Goal: Task Accomplishment & Management: Use online tool/utility

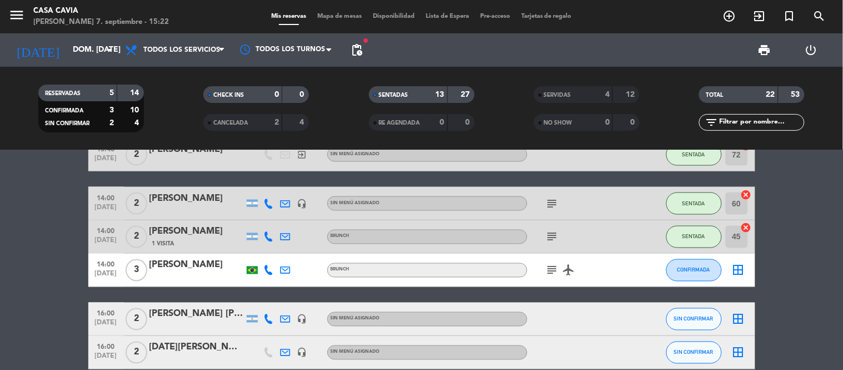
scroll to position [491, 0]
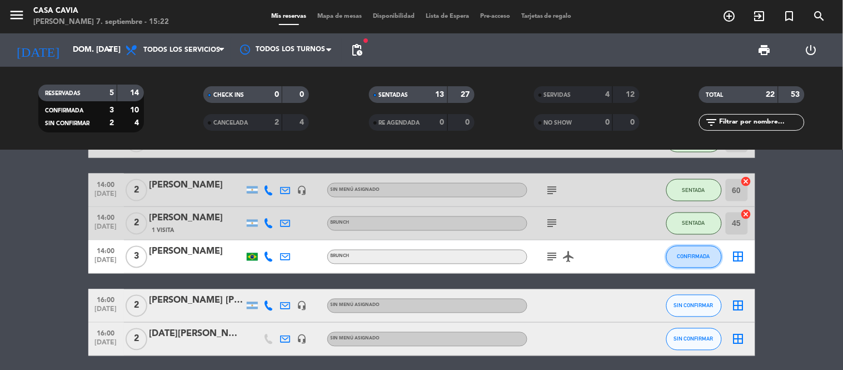
click at [696, 264] on button "CONFIRMADA" at bounding box center [694, 257] width 56 height 22
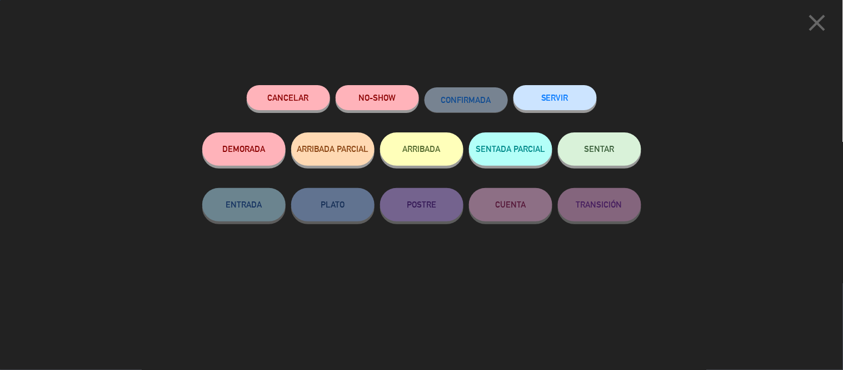
click at [522, 104] on button "SERVIR" at bounding box center [554, 97] width 83 height 25
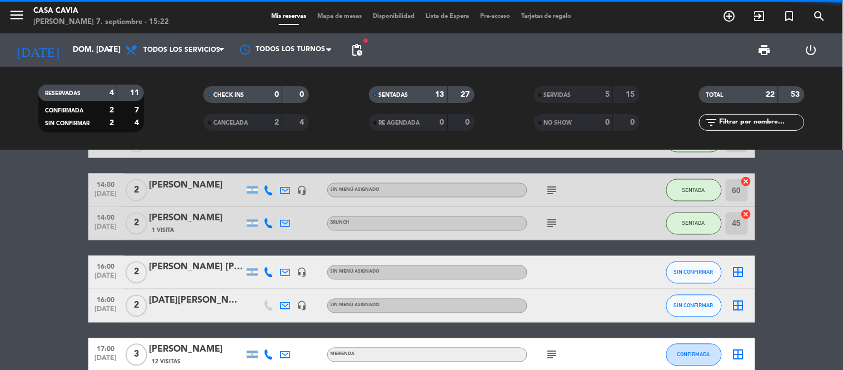
scroll to position [574, 0]
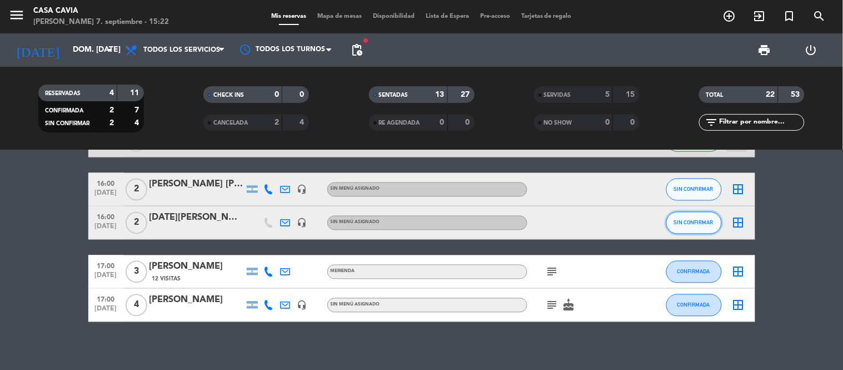
click at [681, 232] on button "SIN CONFIRMAR" at bounding box center [694, 223] width 56 height 22
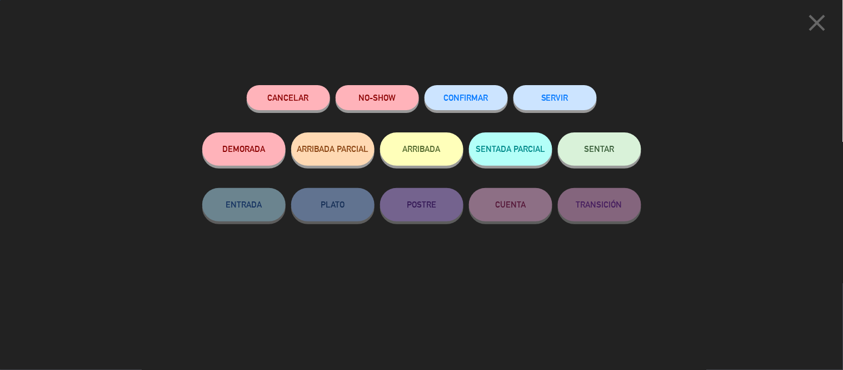
click at [471, 92] on button "CONFIRMAR" at bounding box center [466, 97] width 83 height 25
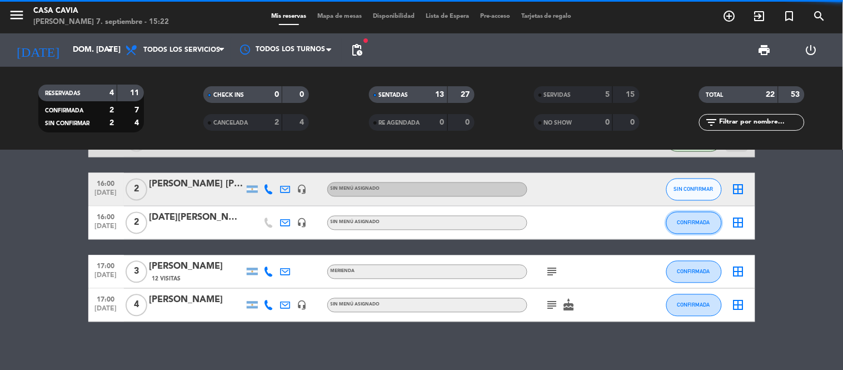
click at [706, 223] on span "CONFIRMADA" at bounding box center [693, 223] width 33 height 6
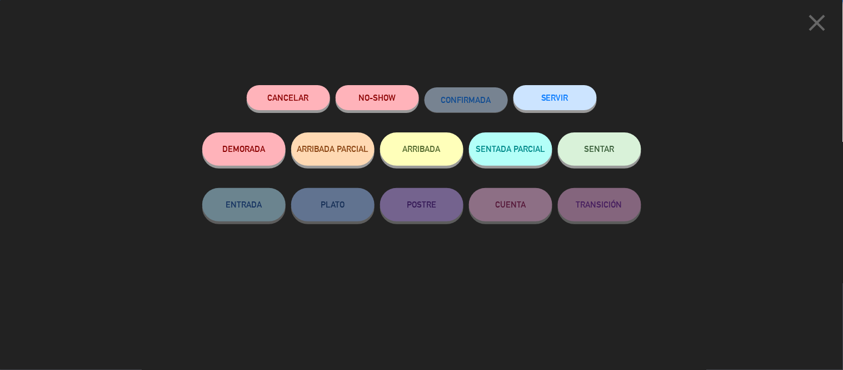
scroll to position [581, 0]
click at [262, 149] on button "DEMORADA" at bounding box center [243, 148] width 83 height 33
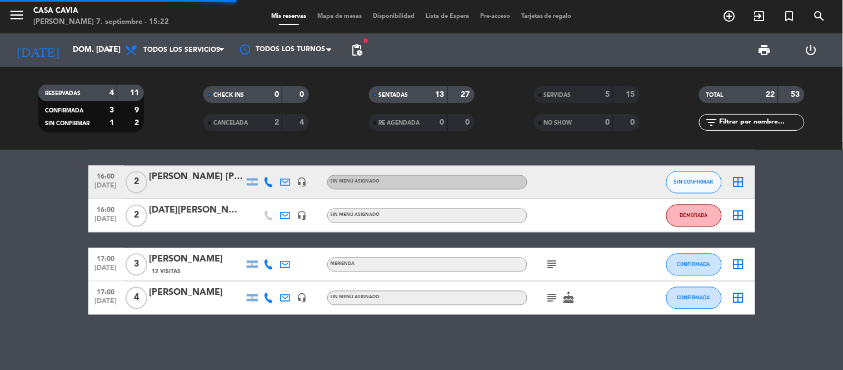
click at [691, 184] on span "SIN CONFIRMAR" at bounding box center [693, 182] width 39 height 6
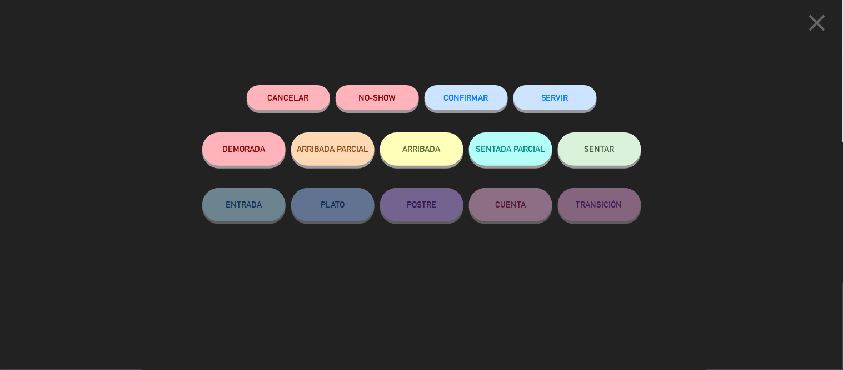
click at [468, 94] on span "CONFIRMAR" at bounding box center [466, 97] width 44 height 9
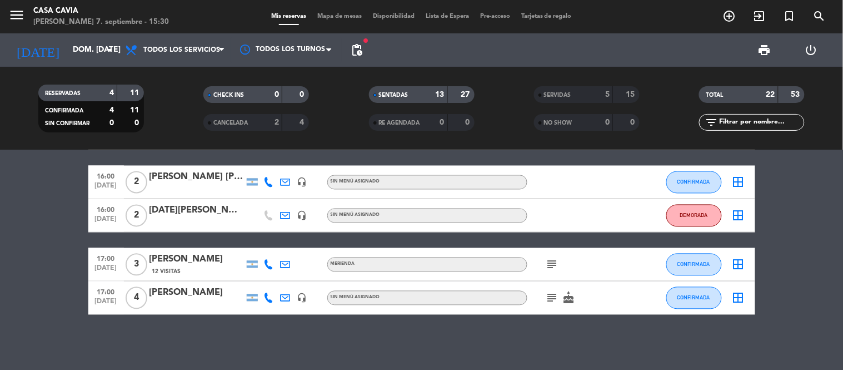
click at [178, 267] on span "12 Visitas" at bounding box center [166, 271] width 29 height 9
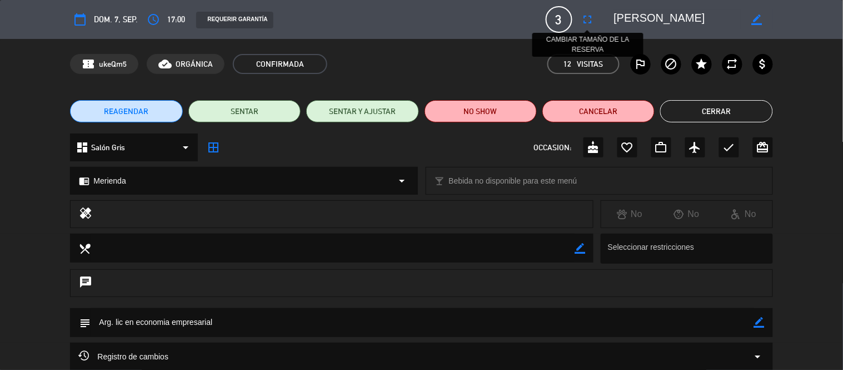
click at [584, 21] on icon "fullscreen" at bounding box center [587, 19] width 13 height 13
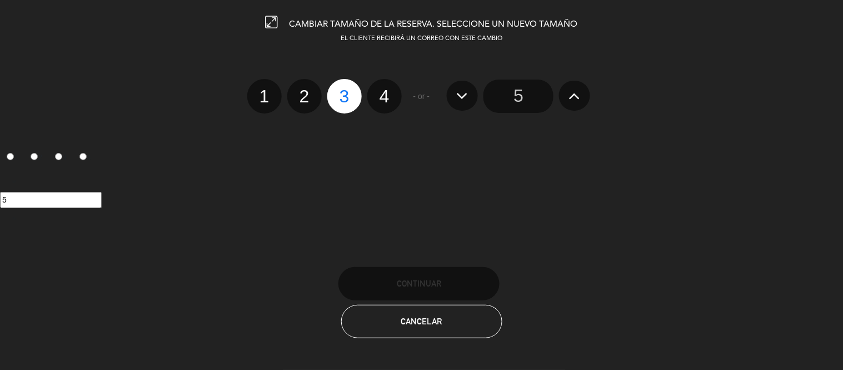
click at [371, 86] on label "4" at bounding box center [384, 96] width 34 height 34
click at [380, 86] on input "4" at bounding box center [383, 86] width 7 height 7
radio input "true"
radio input "false"
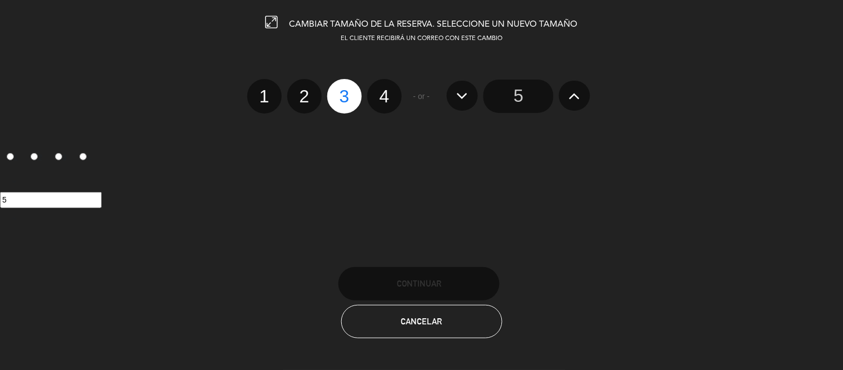
radio input "false"
radio input "true"
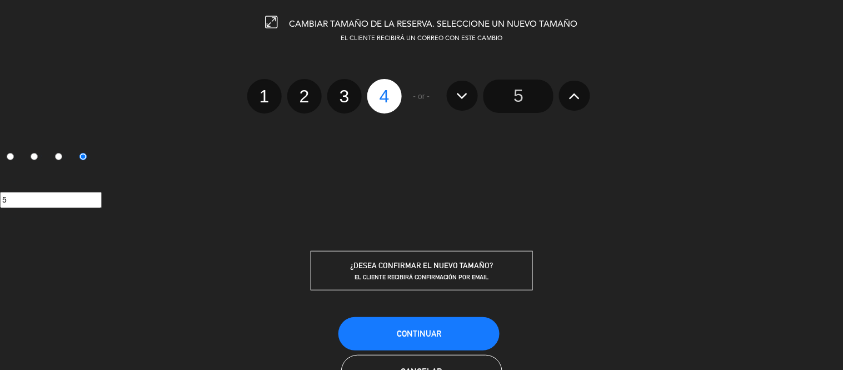
click at [371, 87] on label "4" at bounding box center [384, 96] width 34 height 34
click at [380, 87] on input "4" at bounding box center [383, 86] width 7 height 7
radio input "true"
radio input "false"
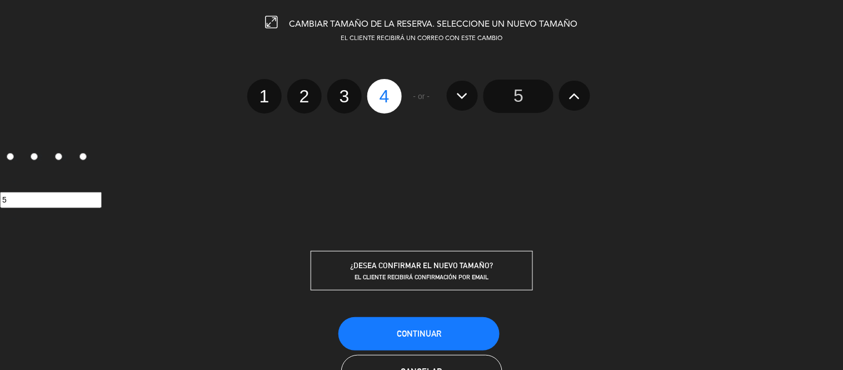
radio input "false"
radio input "true"
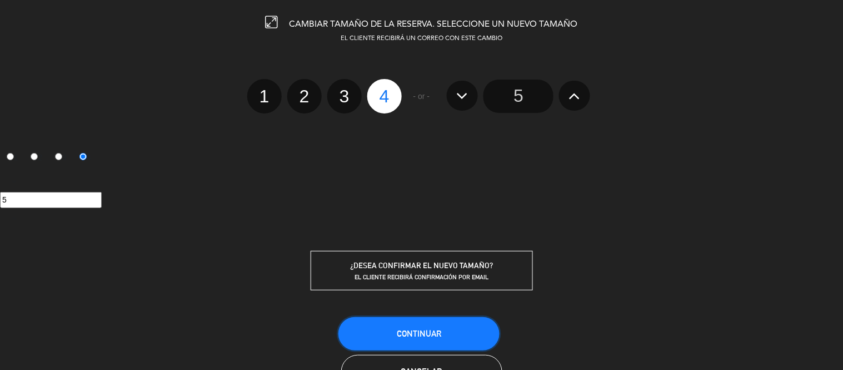
click at [413, 324] on button "Continuar" at bounding box center [418, 333] width 161 height 33
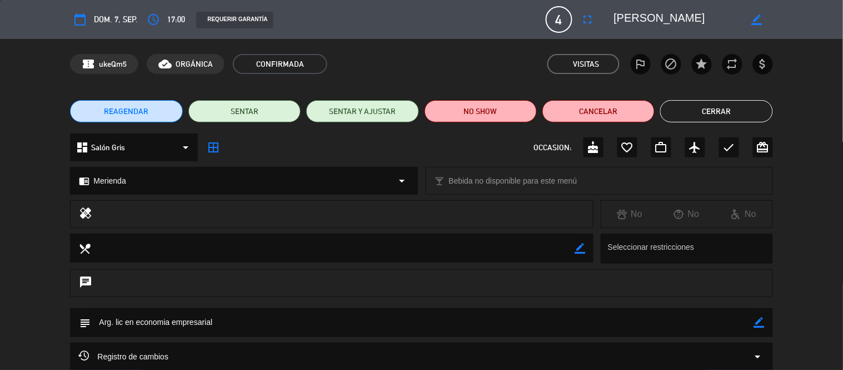
click at [696, 112] on button "Cerrar" at bounding box center [716, 111] width 112 height 22
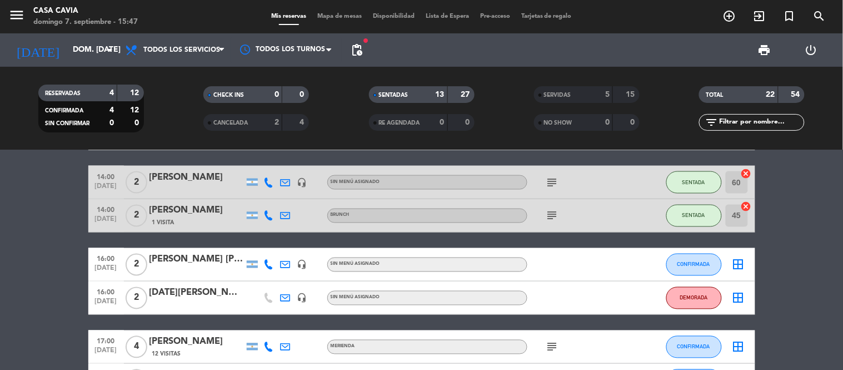
scroll to position [520, 0]
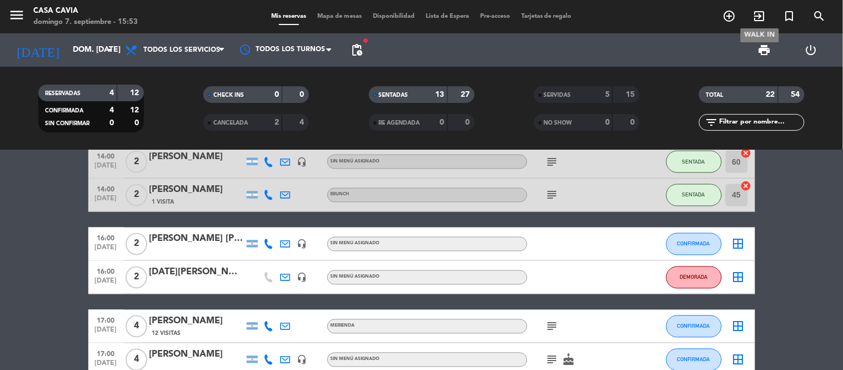
click at [760, 23] on icon "exit_to_app" at bounding box center [759, 15] width 13 height 13
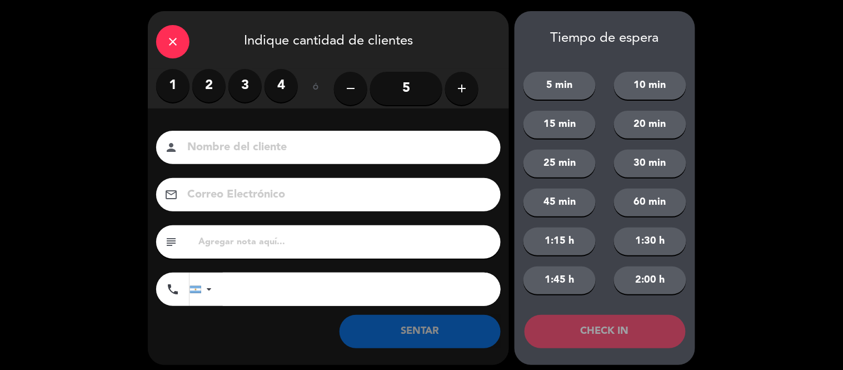
click at [207, 76] on label "2" at bounding box center [208, 85] width 33 height 33
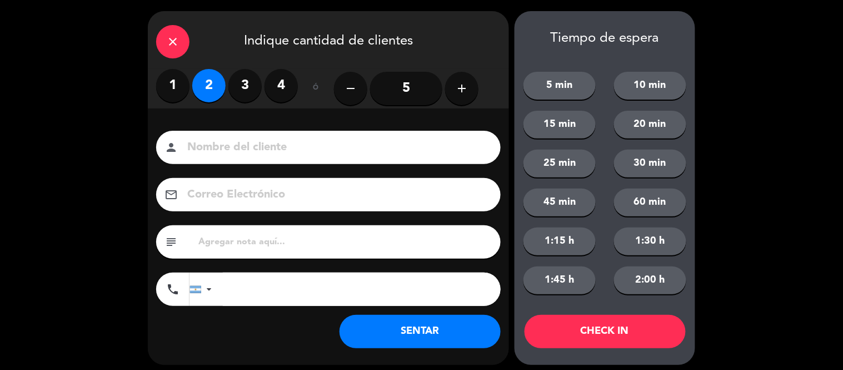
click at [211, 149] on input at bounding box center [336, 147] width 300 height 19
type input "Carolina"
click at [403, 334] on button "SENTAR" at bounding box center [420, 331] width 161 height 33
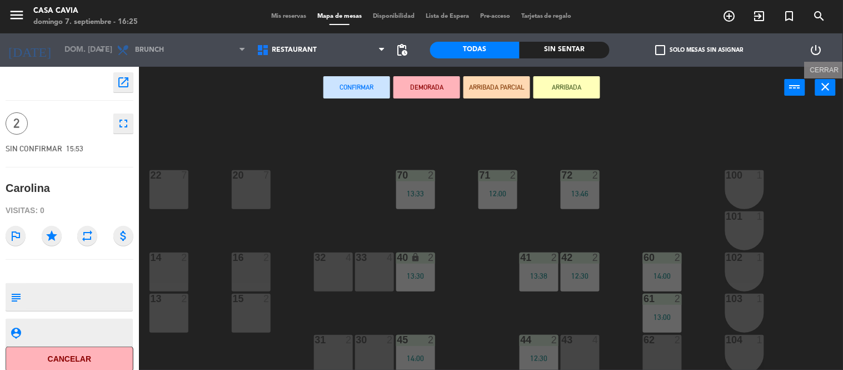
click at [826, 85] on icon "close" at bounding box center [825, 86] width 13 height 13
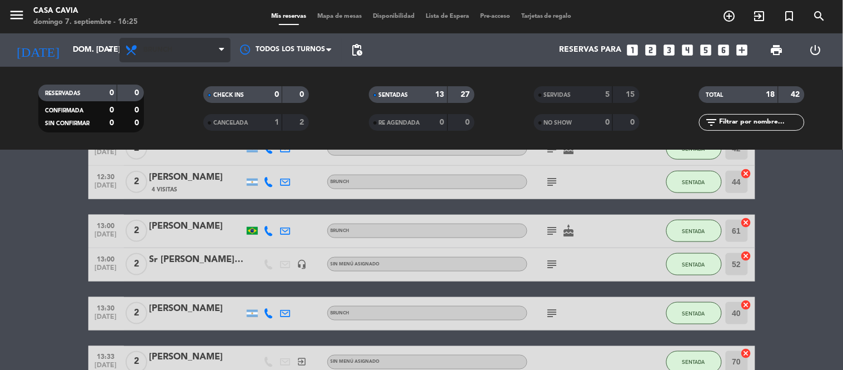
scroll to position [331, 0]
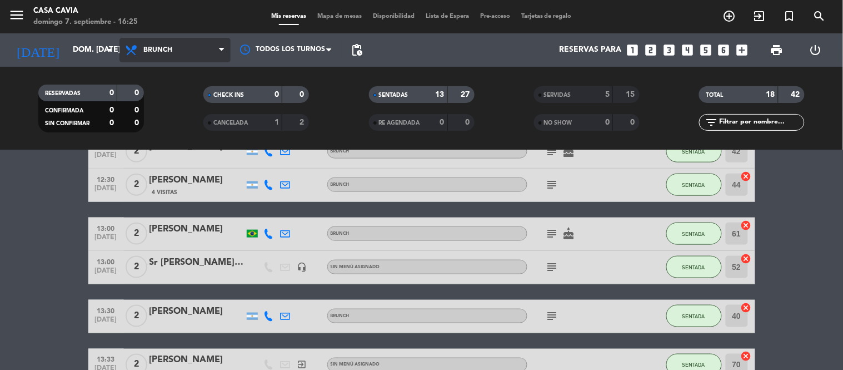
click at [182, 48] on span "Brunch" at bounding box center [174, 50] width 111 height 24
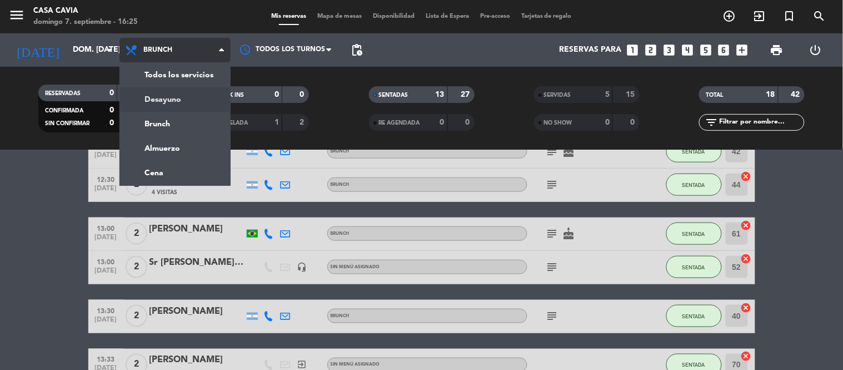
click at [187, 97] on div "menu Casa Cavia [PERSON_NAME] 7. septiembre - 16:25 Mis reservas Mapa de mesas …" at bounding box center [421, 75] width 843 height 150
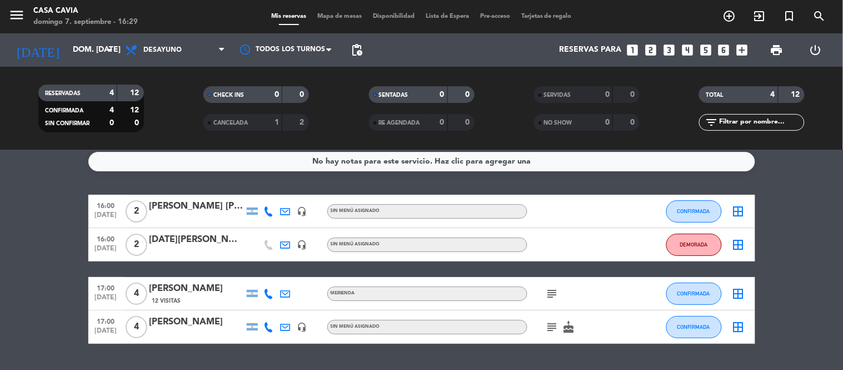
scroll to position [0, 0]
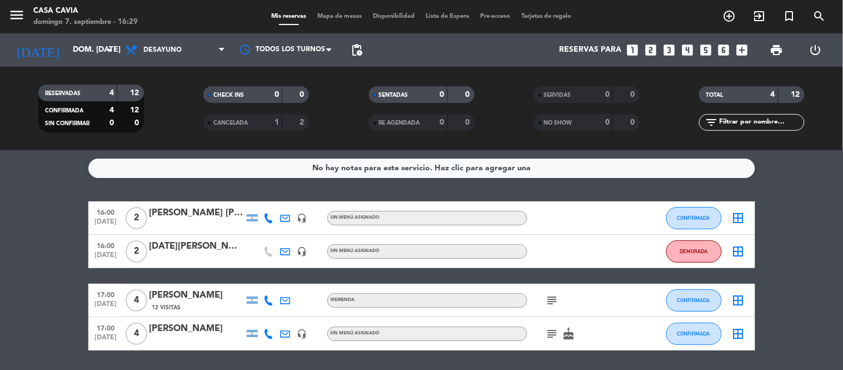
click at [550, 301] on icon "subject" at bounding box center [552, 299] width 13 height 13
click at [552, 331] on icon "subject" at bounding box center [552, 333] width 13 height 13
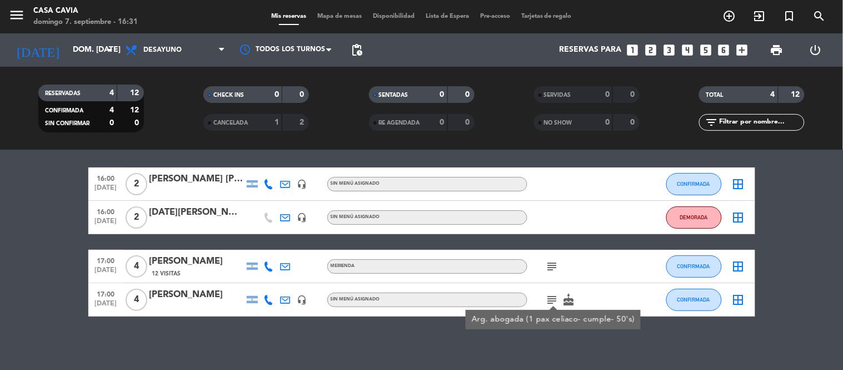
scroll to position [36, 0]
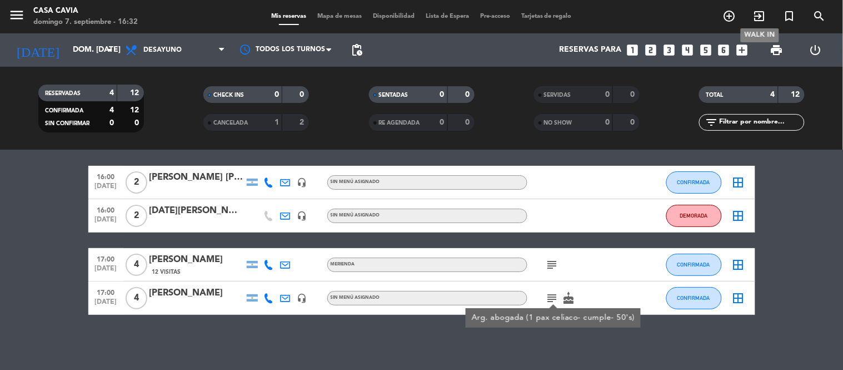
click at [757, 13] on icon "exit_to_app" at bounding box center [759, 15] width 13 height 13
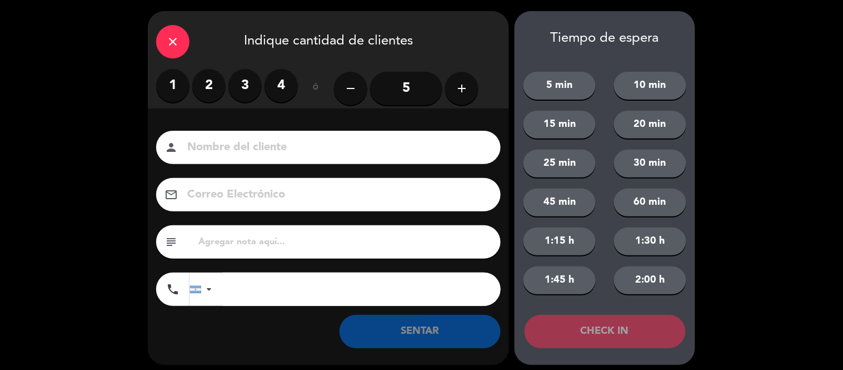
click at [245, 96] on label "3" at bounding box center [244, 85] width 33 height 33
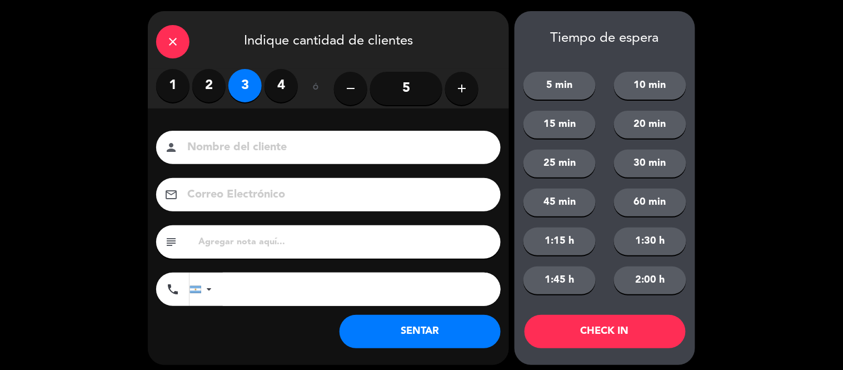
click at [241, 142] on input at bounding box center [336, 147] width 300 height 19
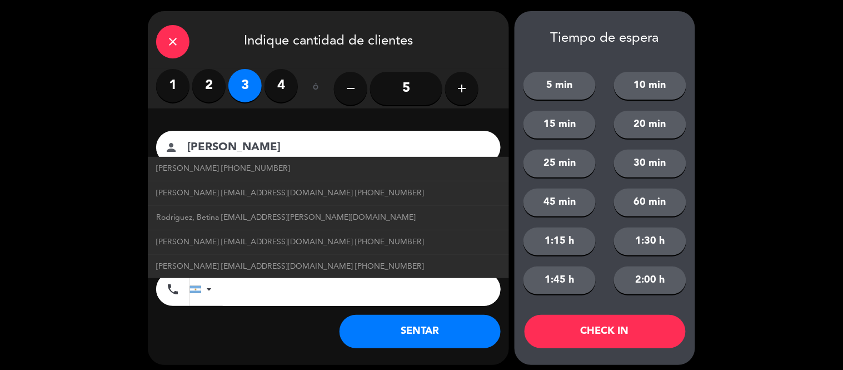
type input "[PERSON_NAME]"
click at [459, 326] on button "SENTAR" at bounding box center [420, 331] width 161 height 33
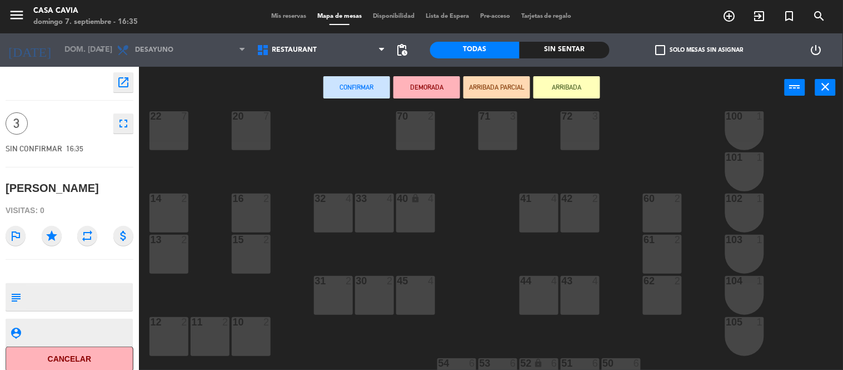
scroll to position [62, 0]
drag, startPoint x: 532, startPoint y: 285, endPoint x: 519, endPoint y: 235, distance: 52.2
click at [532, 284] on div "44 4" at bounding box center [539, 292] width 39 height 39
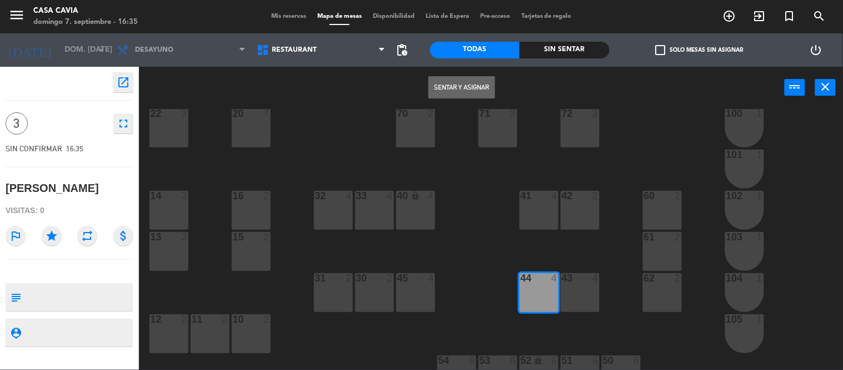
click at [457, 76] on button "Sentar y Asignar" at bounding box center [461, 87] width 67 height 22
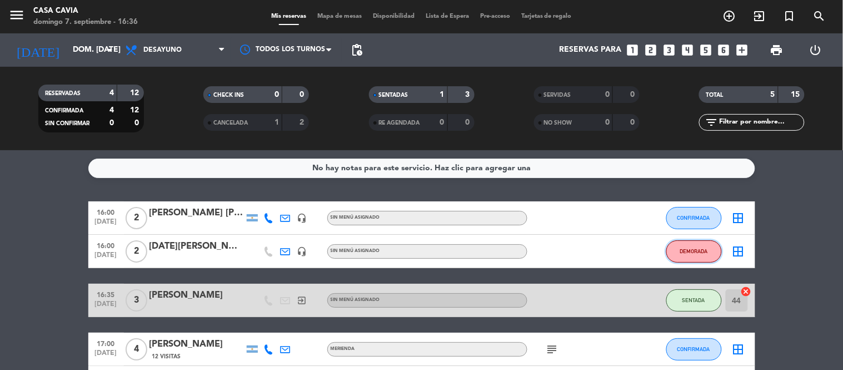
click at [679, 255] on button "DEMORADA" at bounding box center [694, 251] width 56 height 22
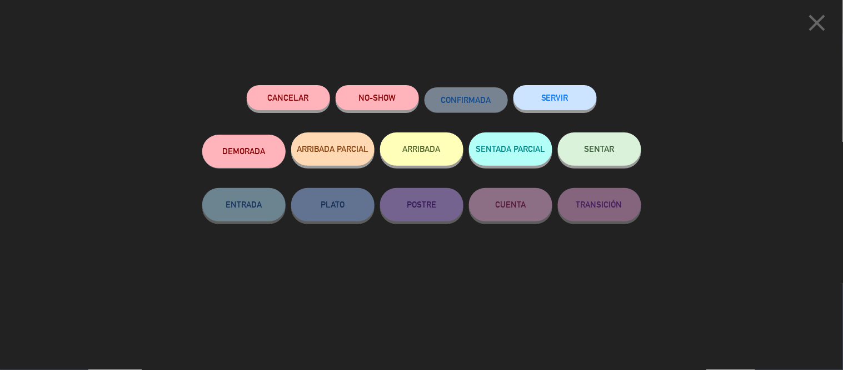
click at [810, 27] on icon "close" at bounding box center [818, 23] width 28 height 28
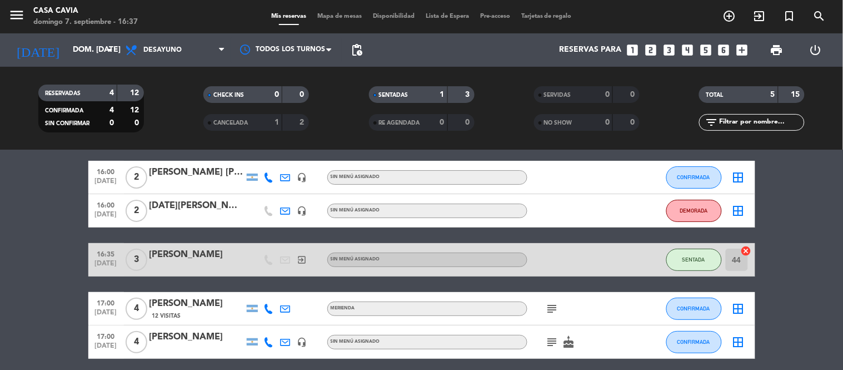
scroll to position [62, 0]
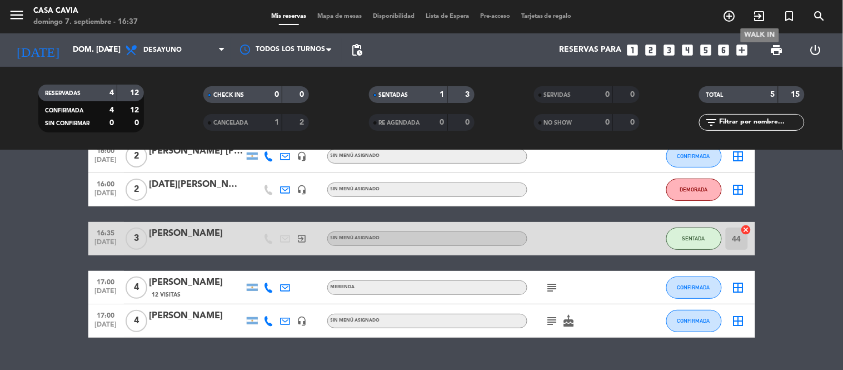
click at [763, 20] on icon "exit_to_app" at bounding box center [759, 15] width 13 height 13
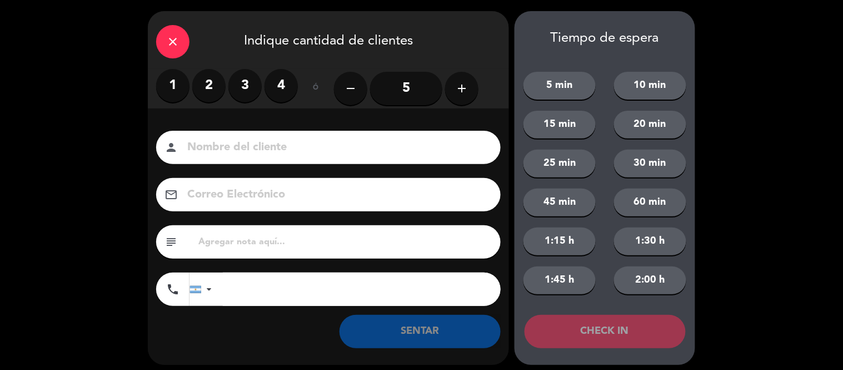
click at [271, 80] on label "4" at bounding box center [281, 85] width 33 height 33
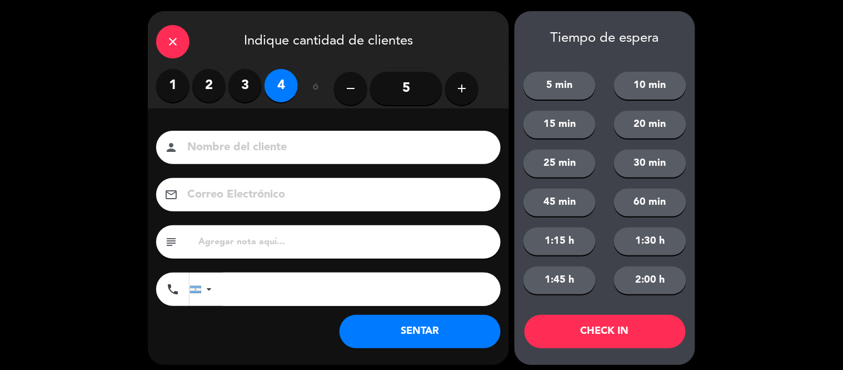
click at [263, 139] on input at bounding box center [336, 147] width 300 height 19
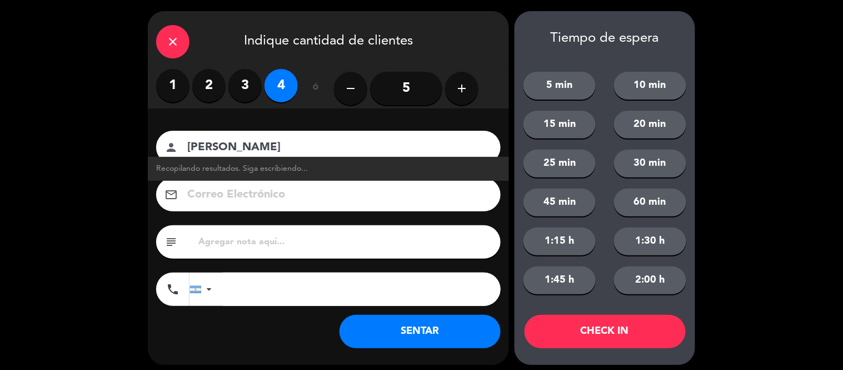
type input "[PERSON_NAME]"
click at [453, 339] on button "SENTAR" at bounding box center [420, 331] width 161 height 33
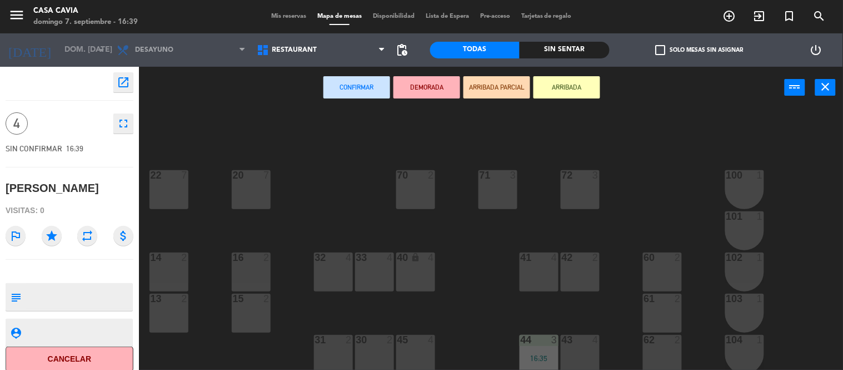
click at [182, 260] on div "2" at bounding box center [184, 257] width 7 height 10
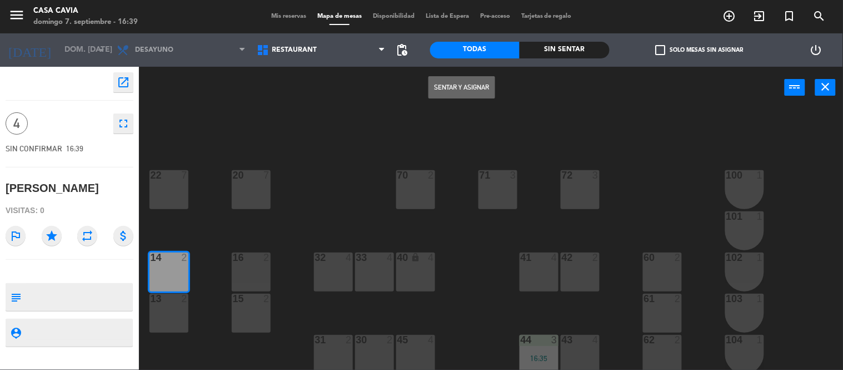
click at [469, 91] on button "Sentar y Asignar" at bounding box center [461, 87] width 67 height 22
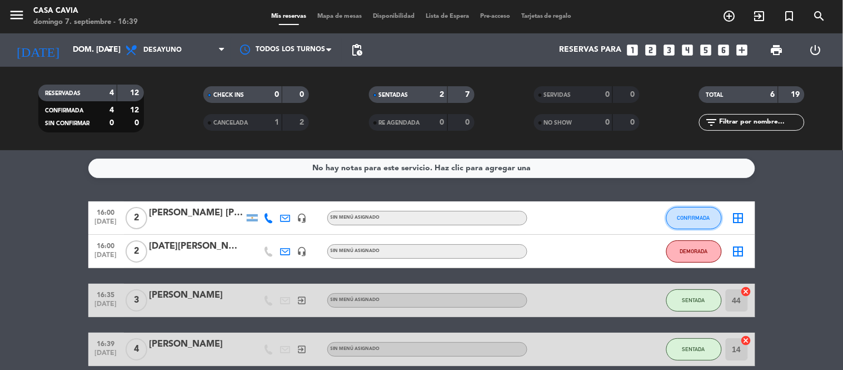
click at [702, 218] on span "CONFIRMADA" at bounding box center [693, 218] width 33 height 6
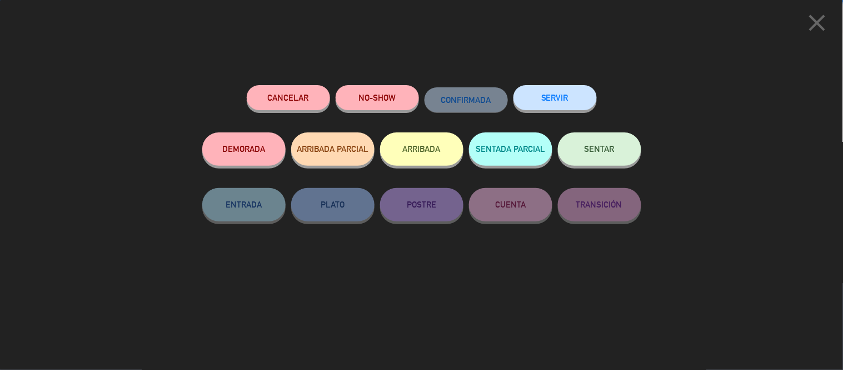
click at [551, 99] on button "SERVIR" at bounding box center [554, 97] width 83 height 25
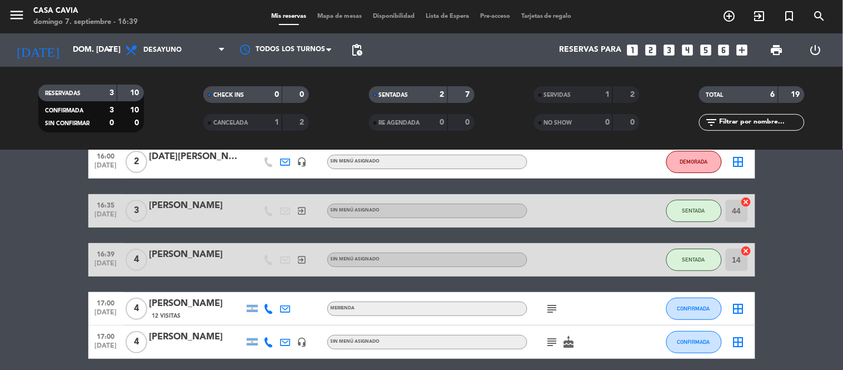
scroll to position [100, 0]
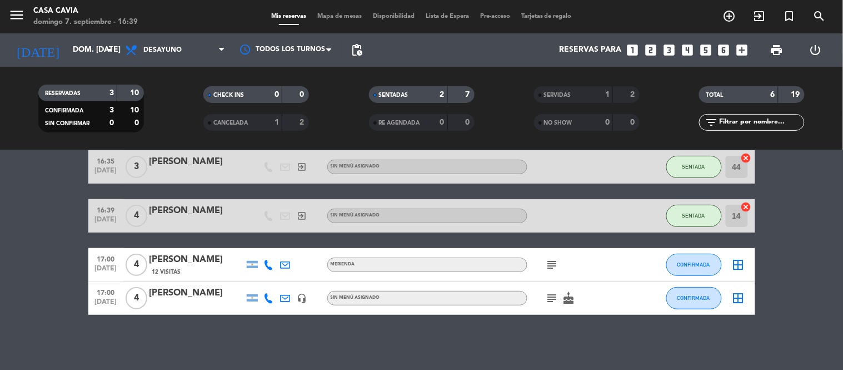
click at [555, 295] on icon "subject" at bounding box center [552, 297] width 13 height 13
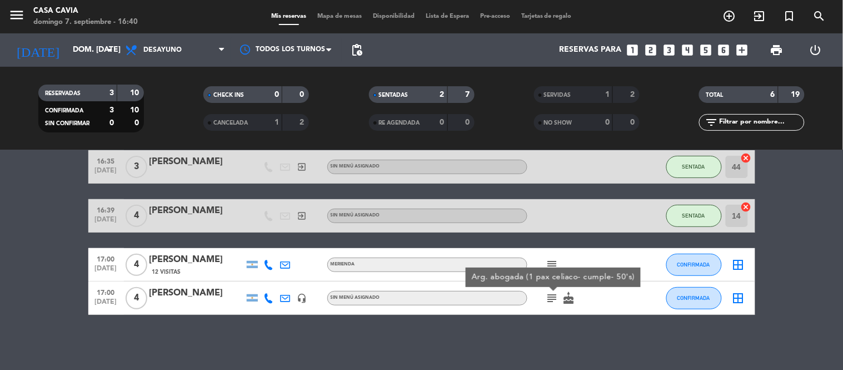
click at [557, 263] on icon "subject" at bounding box center [552, 264] width 13 height 13
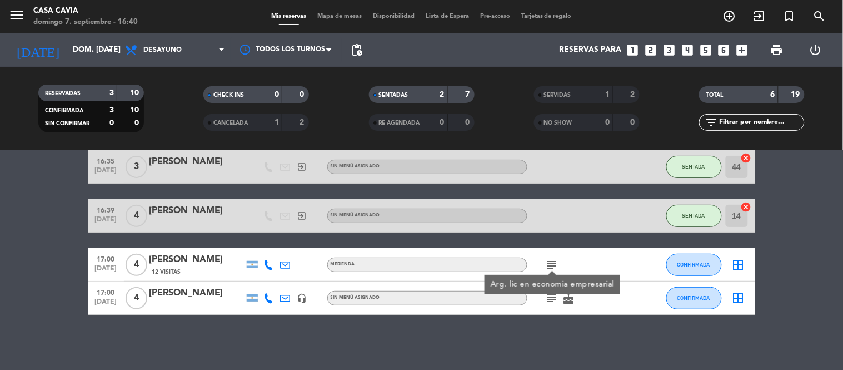
click at [270, 262] on icon at bounding box center [269, 265] width 10 height 10
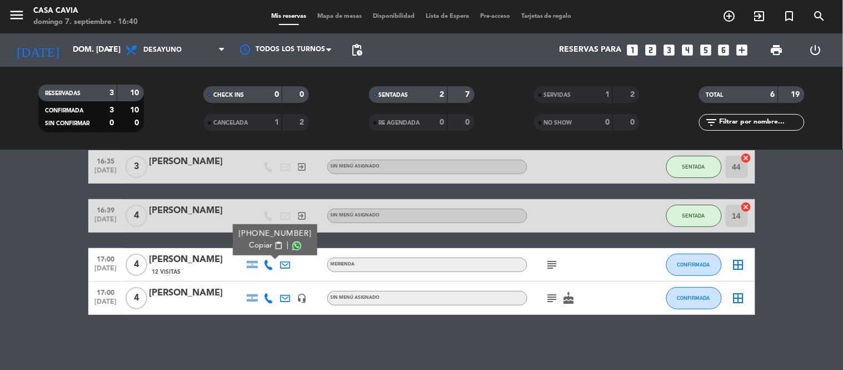
click at [275, 241] on span "content_paste" at bounding box center [278, 245] width 8 height 8
click at [220, 231] on div "16:39 [DATE] 4 [PERSON_NAME] exit_to_app Sin menú asignado SENTADA 14 cancel" at bounding box center [421, 215] width 667 height 33
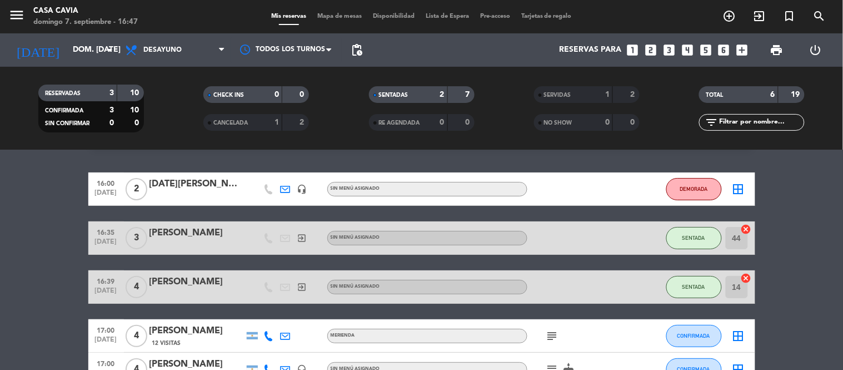
scroll to position [0, 0]
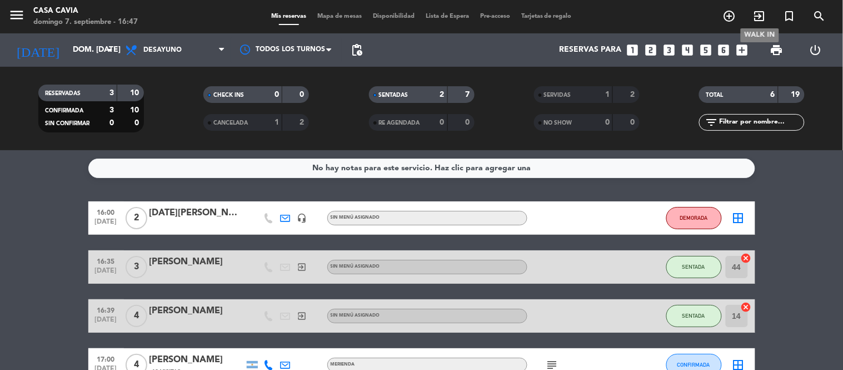
click at [753, 11] on icon "exit_to_app" at bounding box center [759, 15] width 13 height 13
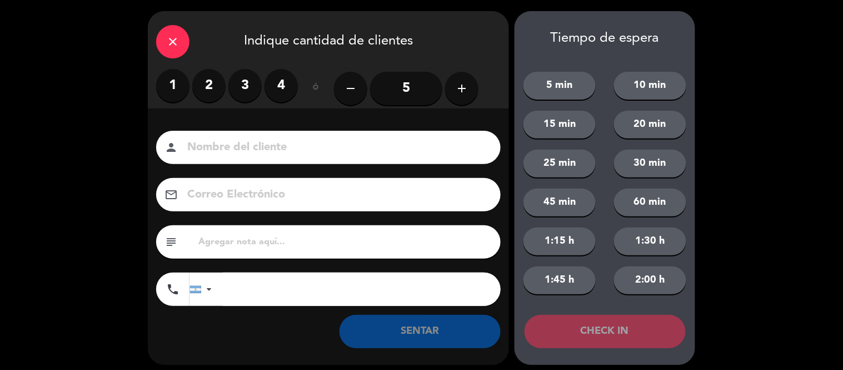
click at [215, 78] on label "2" at bounding box center [208, 85] width 33 height 33
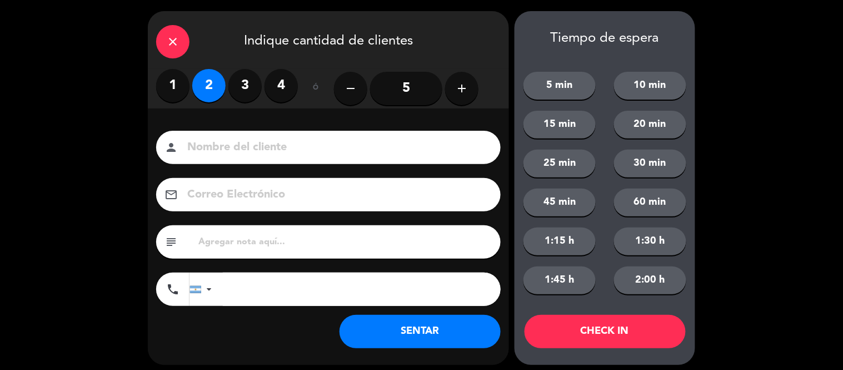
click at [483, 352] on div "Nombre del cliente person Correo Electrónico email subject phone [GEOGRAPHIC_DA…" at bounding box center [328, 236] width 361 height 256
click at [482, 337] on button "SENTAR" at bounding box center [420, 331] width 161 height 33
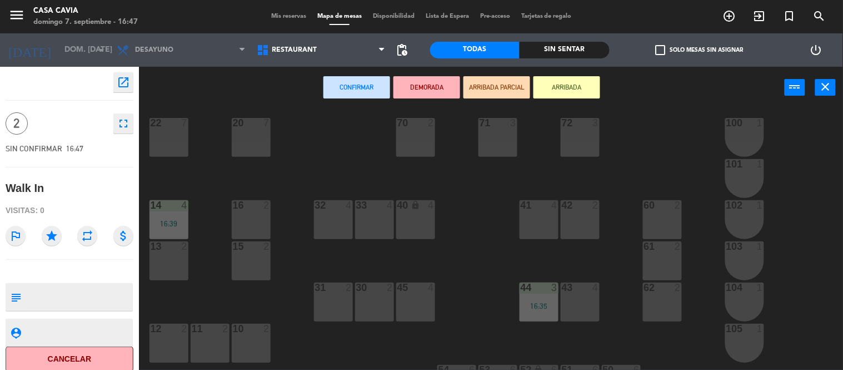
scroll to position [123, 0]
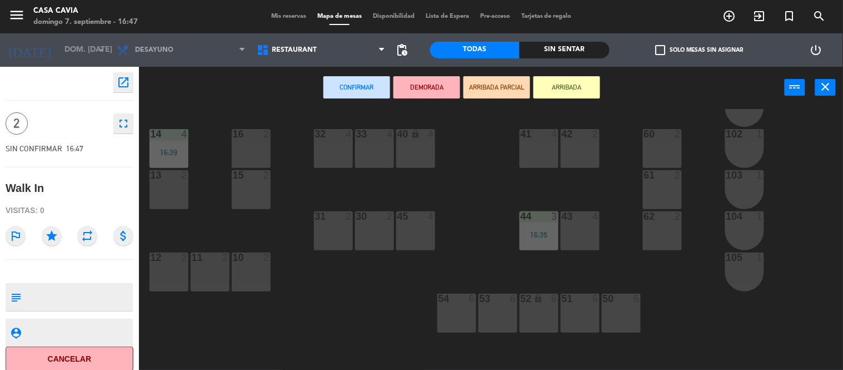
click at [327, 223] on div "31 2" at bounding box center [333, 230] width 39 height 39
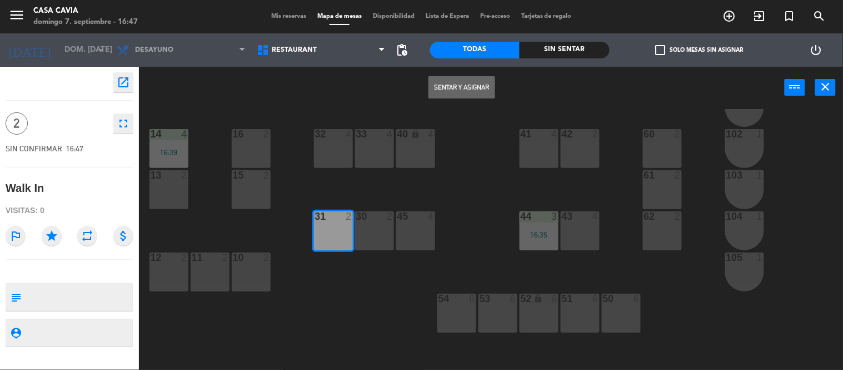
click at [460, 86] on button "Sentar y Asignar" at bounding box center [461, 87] width 67 height 22
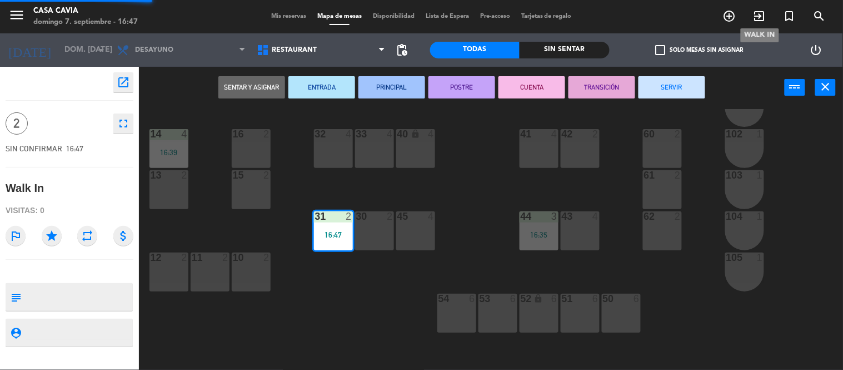
click at [760, 14] on icon "exit_to_app" at bounding box center [759, 15] width 13 height 13
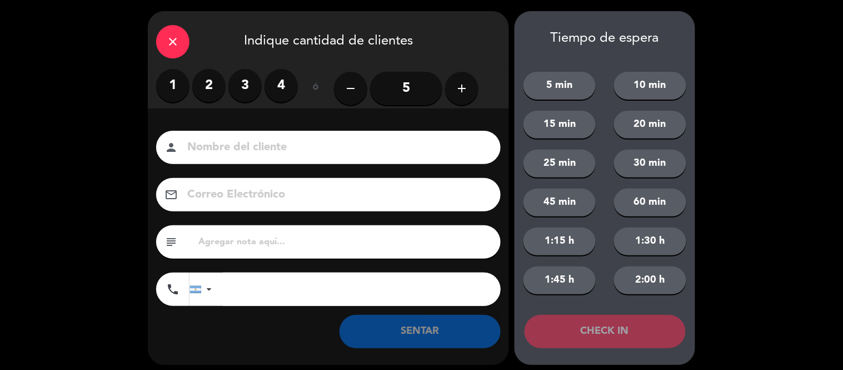
click at [247, 91] on label "3" at bounding box center [244, 85] width 33 height 33
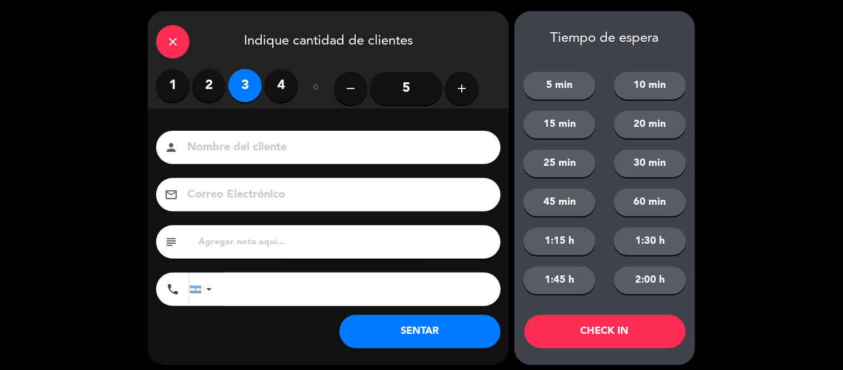
click at [433, 321] on button "SENTAR" at bounding box center [420, 331] width 161 height 33
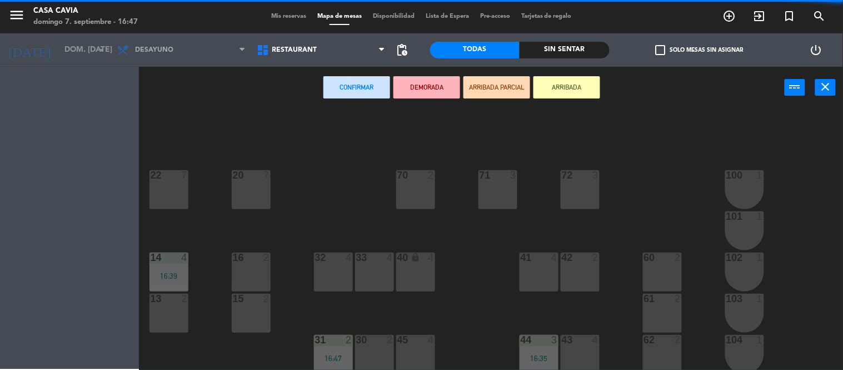
scroll to position [62, 0]
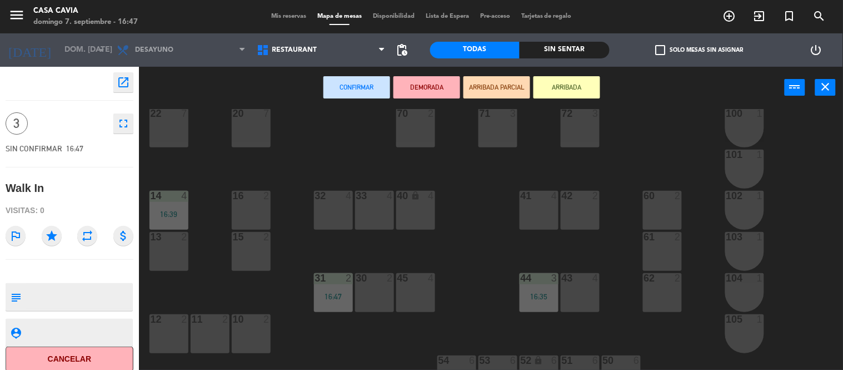
click at [539, 210] on div "41 4" at bounding box center [539, 210] width 39 height 39
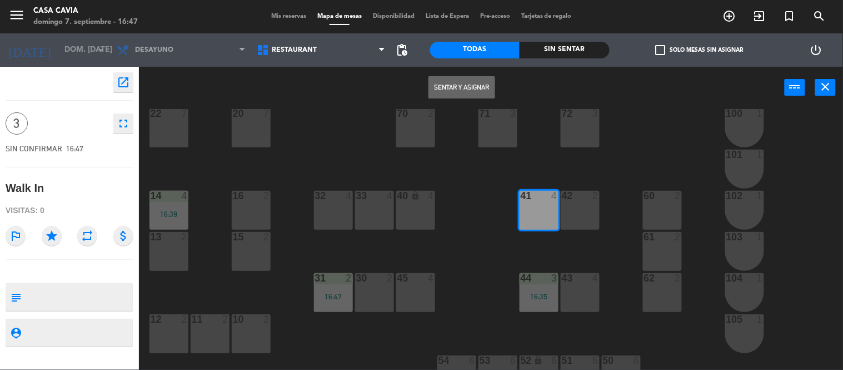
click at [446, 83] on button "Sentar y Asignar" at bounding box center [461, 87] width 67 height 22
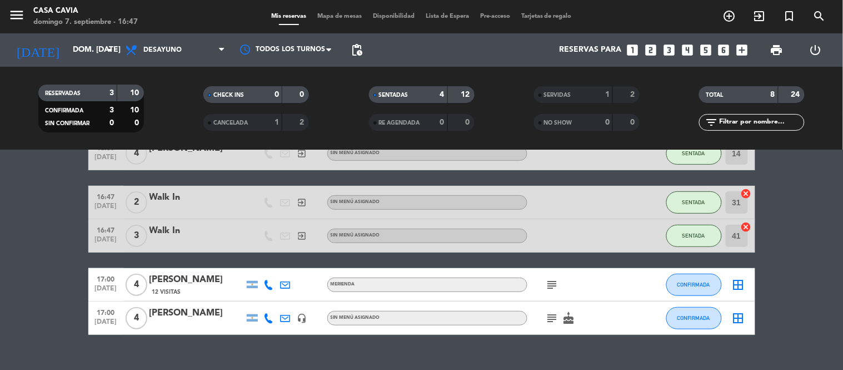
scroll to position [182, 0]
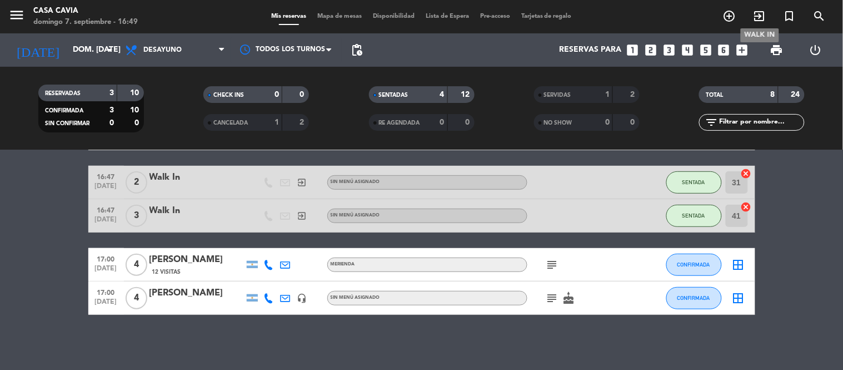
click at [767, 18] on span "exit_to_app" at bounding box center [760, 16] width 30 height 19
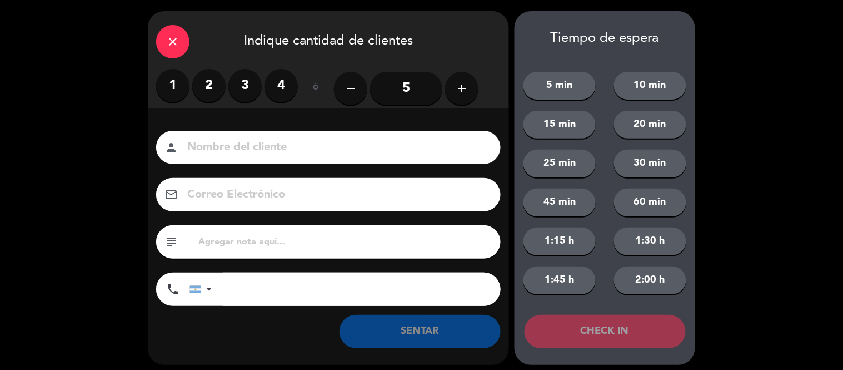
click at [206, 83] on label "2" at bounding box center [208, 85] width 33 height 33
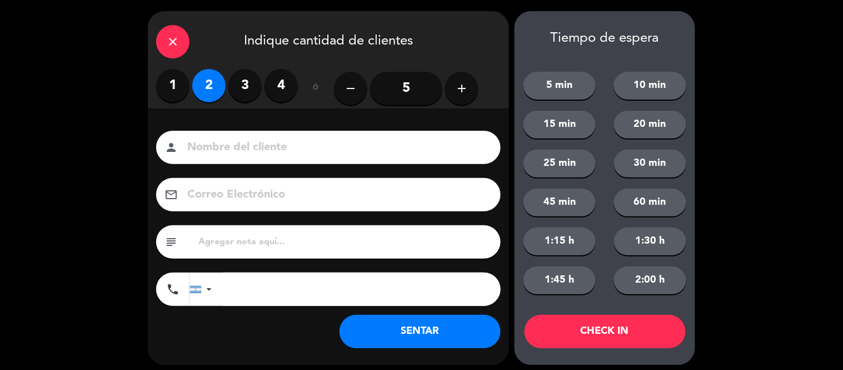
click at [228, 159] on div "person" at bounding box center [328, 147] width 345 height 33
drag, startPoint x: 232, startPoint y: 153, endPoint x: 232, endPoint y: 132, distance: 21.1
click at [232, 148] on input at bounding box center [336, 147] width 300 height 19
type input "[PERSON_NAME]"
click at [373, 335] on button "SENTAR" at bounding box center [420, 331] width 161 height 33
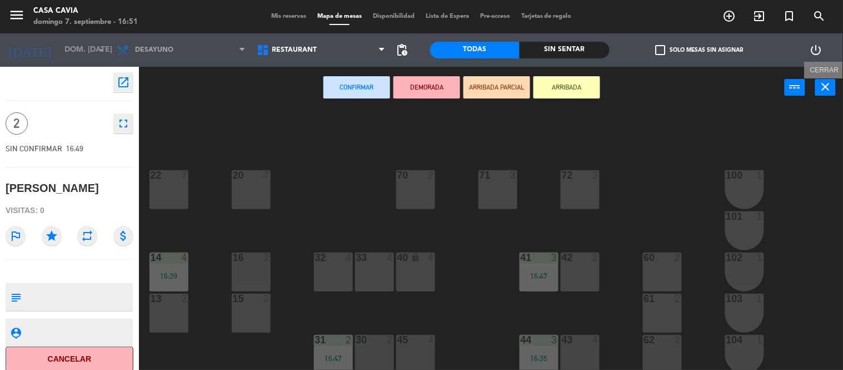
click at [825, 90] on icon "close" at bounding box center [825, 86] width 13 height 13
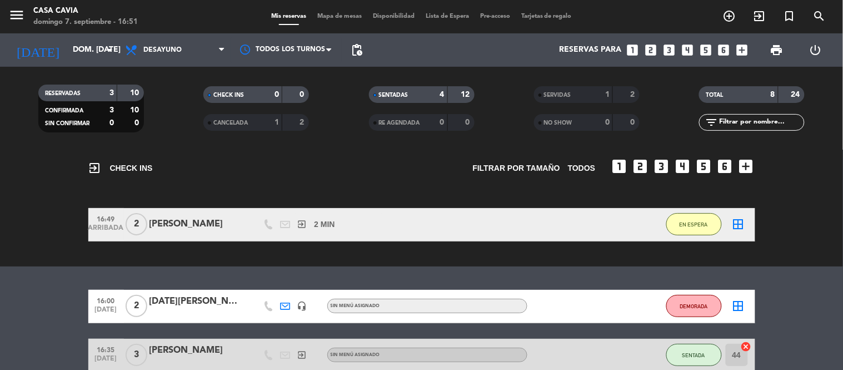
scroll to position [62, 0]
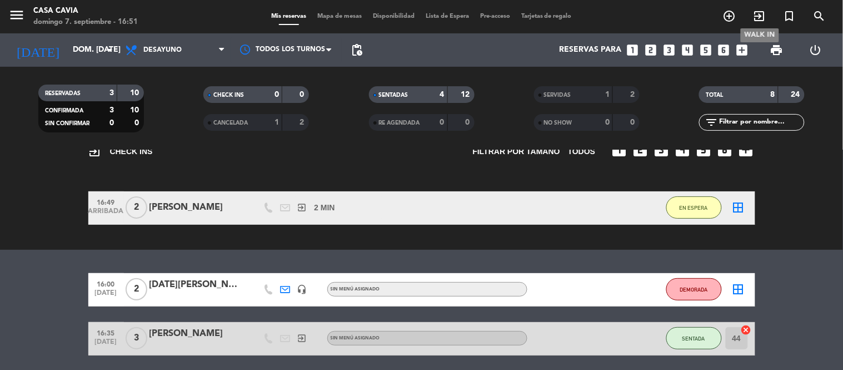
click at [761, 14] on icon "exit_to_app" at bounding box center [759, 15] width 13 height 13
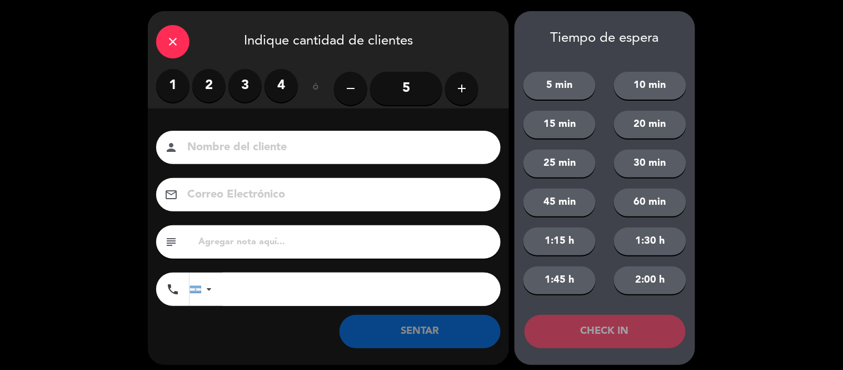
click at [217, 80] on label "2" at bounding box center [208, 85] width 33 height 33
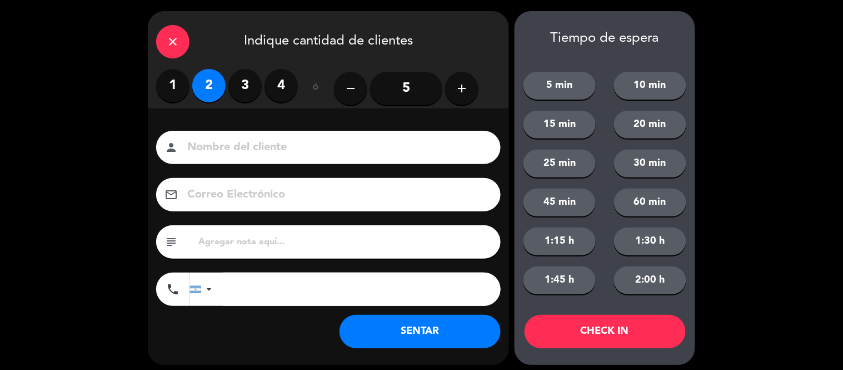
click at [356, 143] on input at bounding box center [336, 147] width 300 height 19
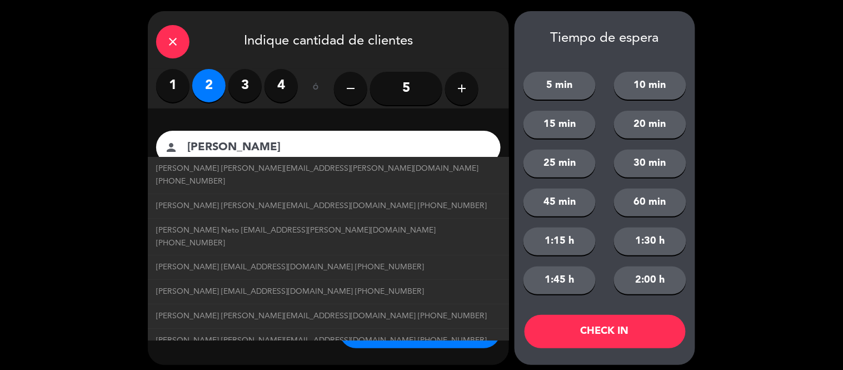
type input "[PERSON_NAME]"
click at [364, 121] on div "Nombre del cliente person [PERSON_NAME] [PERSON_NAME][EMAIL_ADDRESS][PERSON_NAM…" at bounding box center [328, 236] width 361 height 256
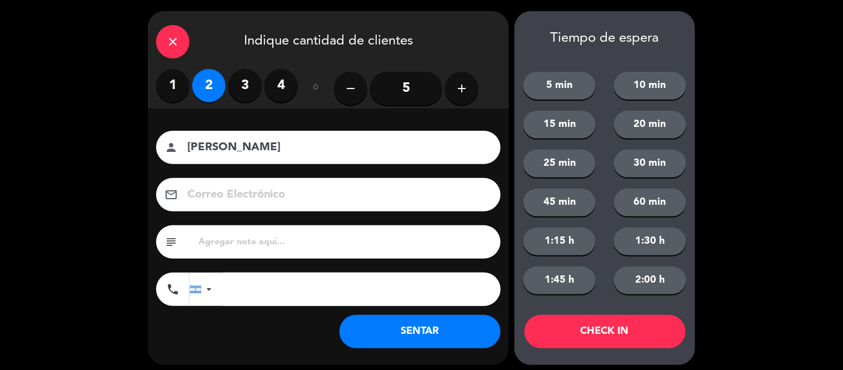
click at [418, 318] on button "SENTAR" at bounding box center [420, 331] width 161 height 33
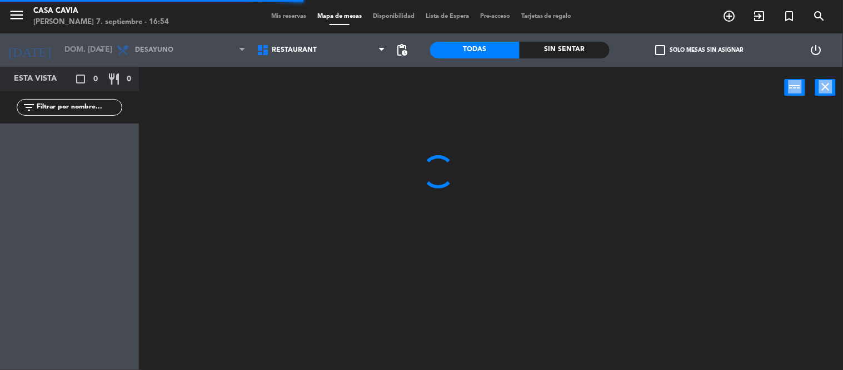
click at [834, 86] on div "power_input close" at bounding box center [491, 88] width 704 height 42
click at [831, 86] on icon "close" at bounding box center [825, 86] width 13 height 13
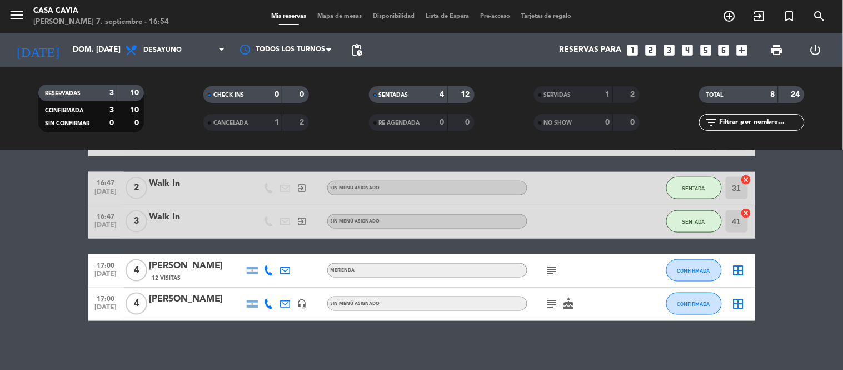
scroll to position [364, 0]
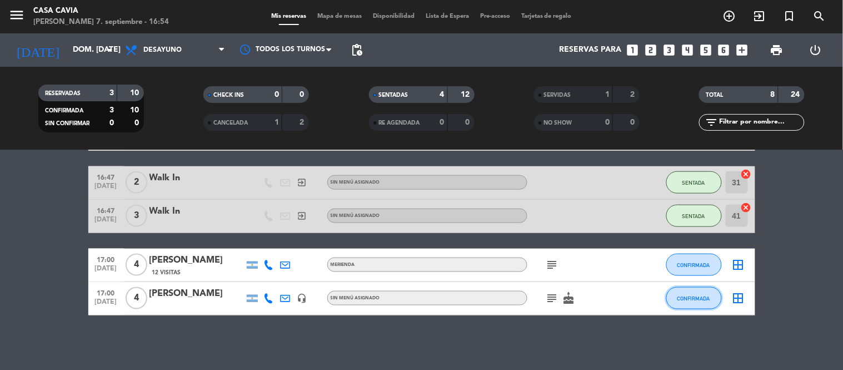
click at [710, 304] on button "CONFIRMADA" at bounding box center [694, 298] width 56 height 22
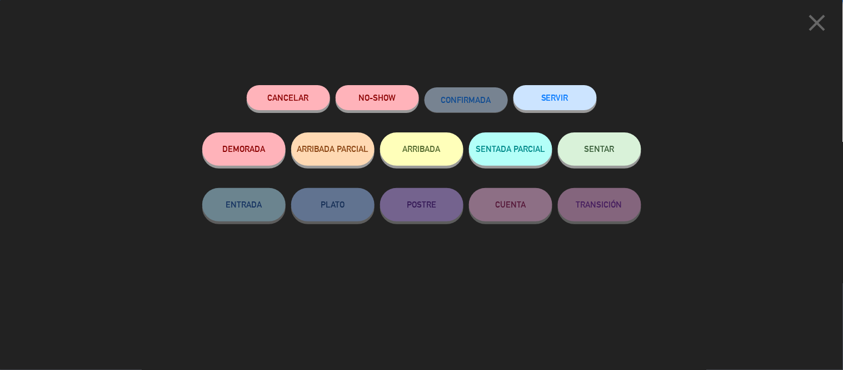
click at [620, 161] on button "SENTAR" at bounding box center [599, 148] width 83 height 33
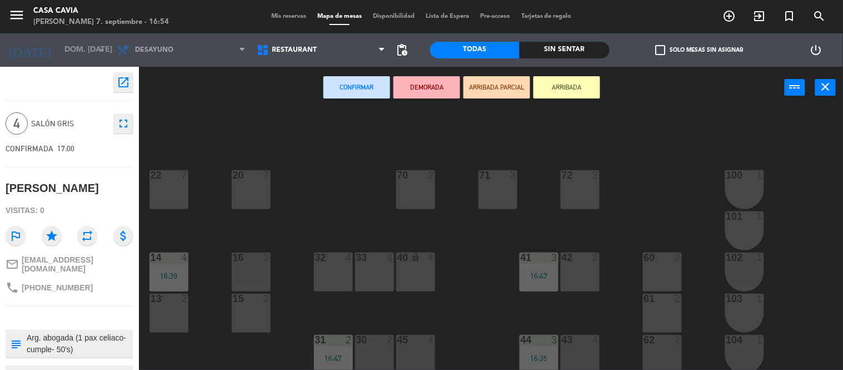
click at [581, 272] on div "42 2" at bounding box center [580, 271] width 39 height 39
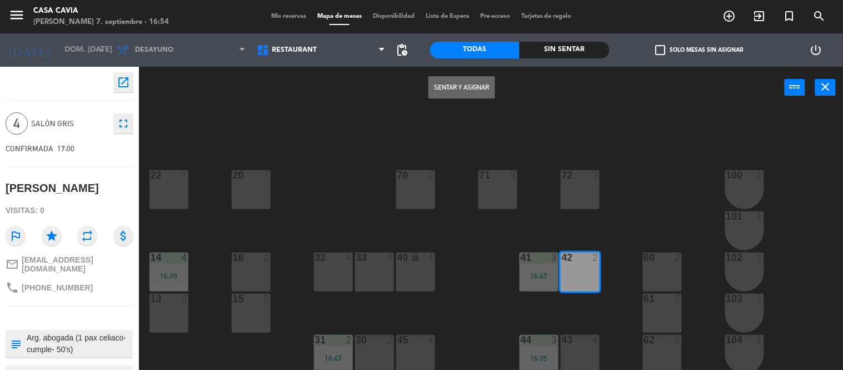
click at [476, 94] on button "Sentar y Asignar" at bounding box center [461, 87] width 67 height 22
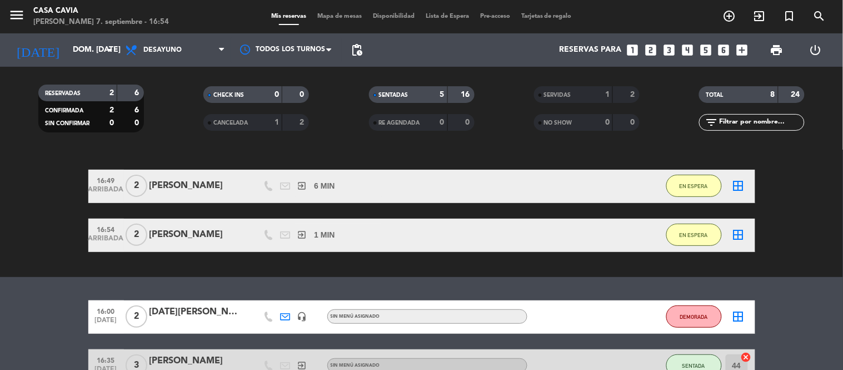
scroll to position [62, 0]
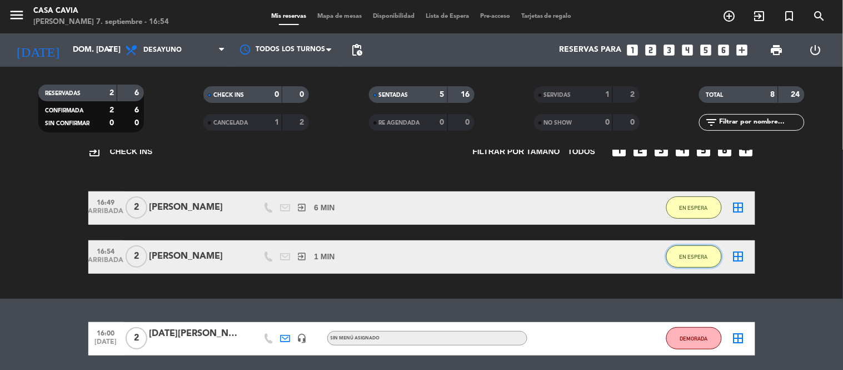
click at [697, 250] on button "EN ESPERA" at bounding box center [694, 256] width 56 height 22
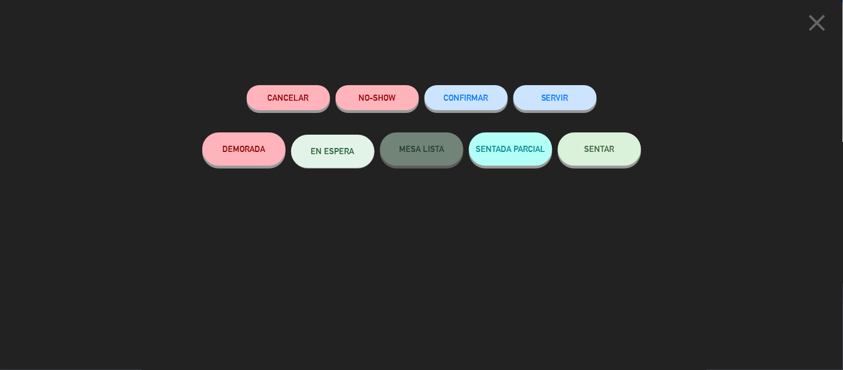
click at [524, 108] on button "SERVIR" at bounding box center [554, 97] width 83 height 25
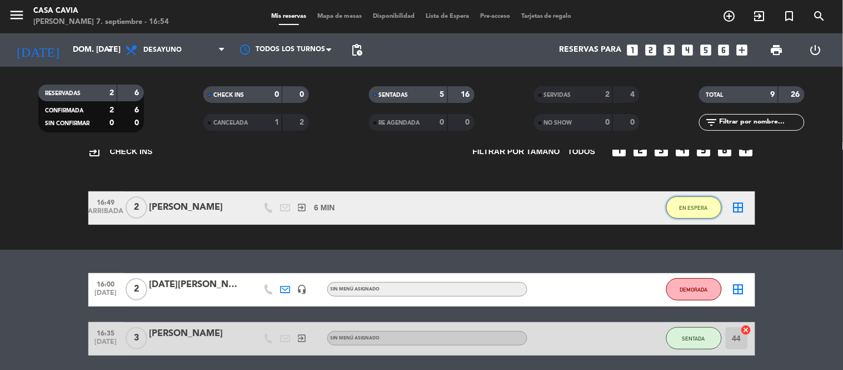
click at [690, 211] on button "EN ESPERA" at bounding box center [694, 207] width 56 height 22
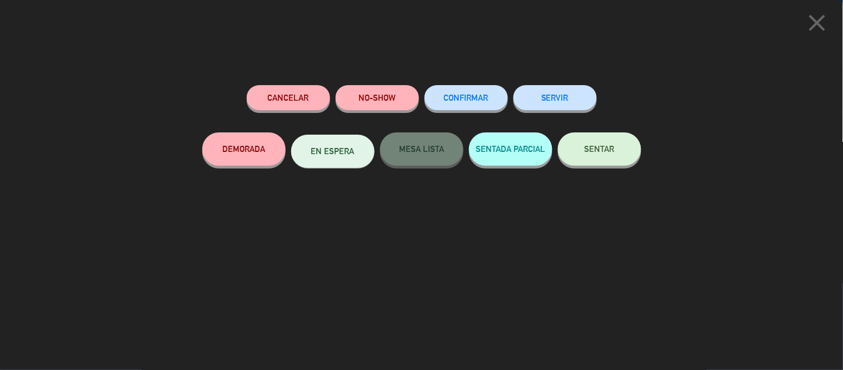
click at [525, 76] on div "close Cancelar NO-SHOW CONFIRMAR SERVIR DEMORADA EN ESPERA MESA LISTA SENTADA P…" at bounding box center [421, 185] width 843 height 370
click at [545, 89] on button "SERVIR" at bounding box center [554, 97] width 83 height 25
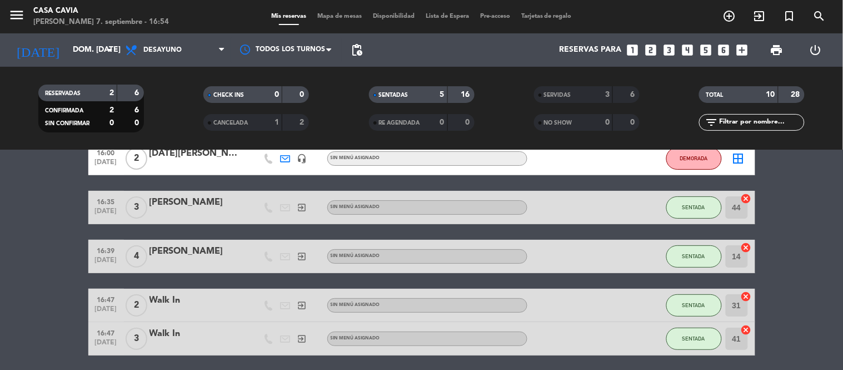
scroll to position [182, 0]
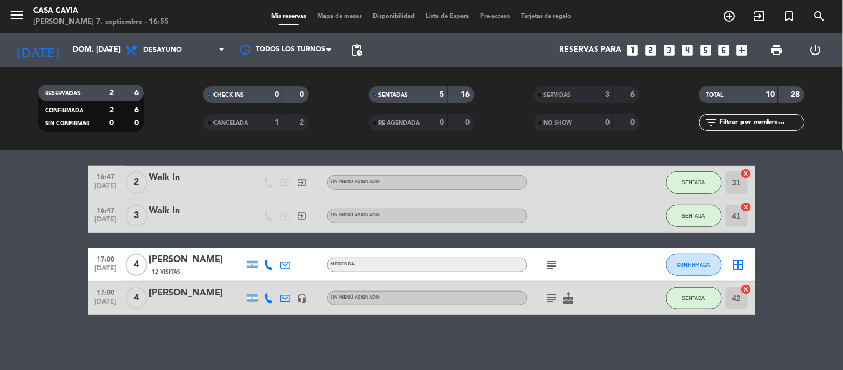
click at [557, 296] on icon "subject" at bounding box center [552, 297] width 13 height 13
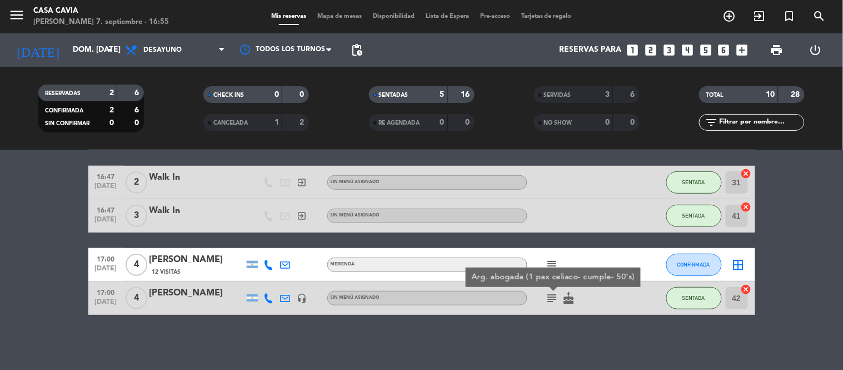
click at [557, 317] on div "No hay notas para este servicio. Haz clic para agregar una 16:00 [DATE] 2 [DATE…" at bounding box center [421, 260] width 843 height 220
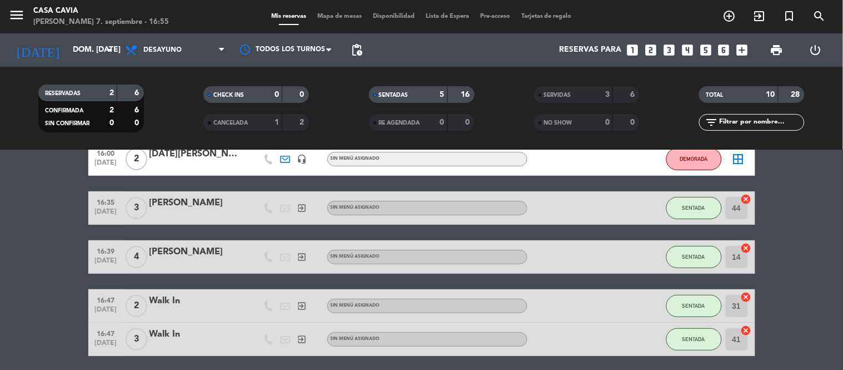
scroll to position [0, 0]
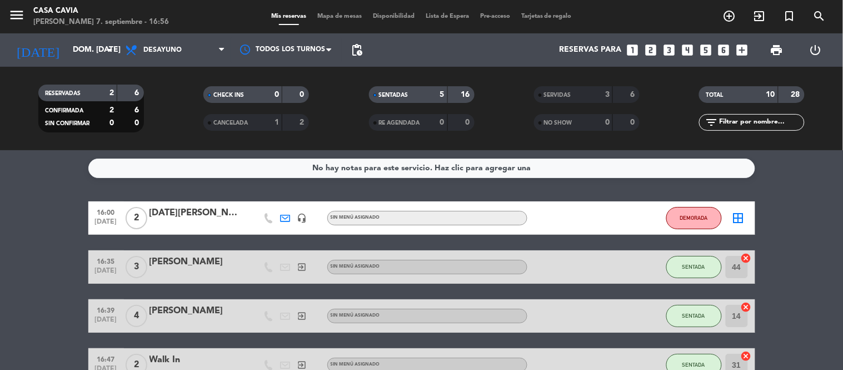
click at [665, 211] on div "16:00 [DATE] 2 [DATE][PERSON_NAME] headset_mic Sin menú asignado DEMORADA borde…" at bounding box center [421, 217] width 667 height 33
click at [676, 213] on button "DEMORADA" at bounding box center [694, 218] width 56 height 22
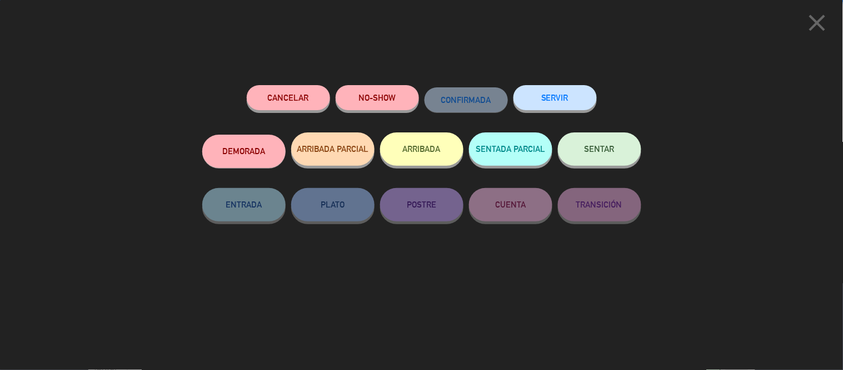
click at [562, 101] on button "SERVIR" at bounding box center [554, 97] width 83 height 25
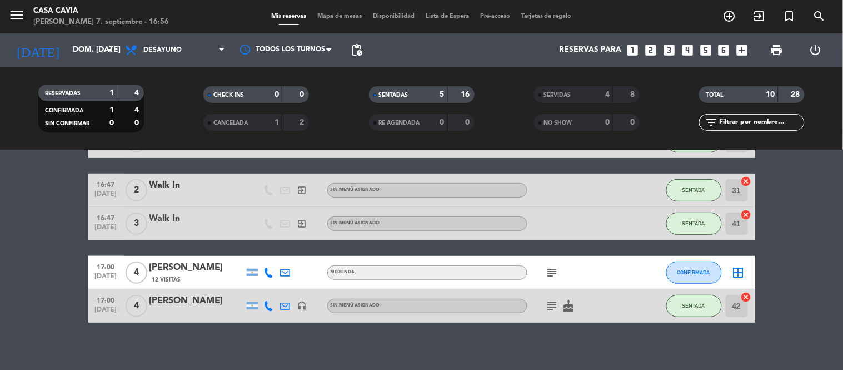
scroll to position [133, 0]
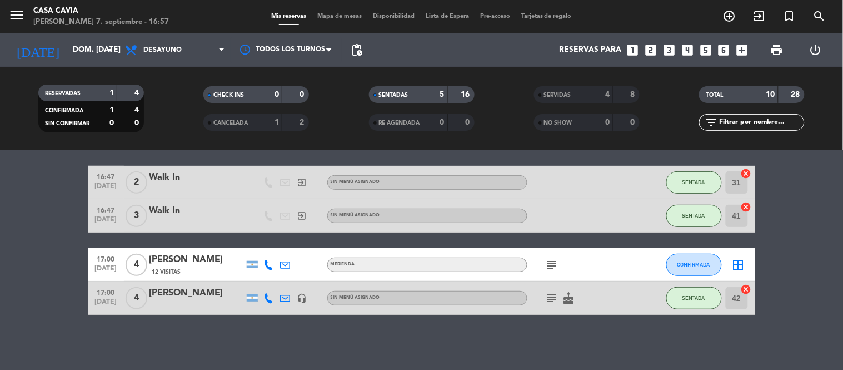
click at [270, 261] on icon at bounding box center [269, 265] width 10 height 10
click at [283, 260] on icon at bounding box center [286, 265] width 10 height 10
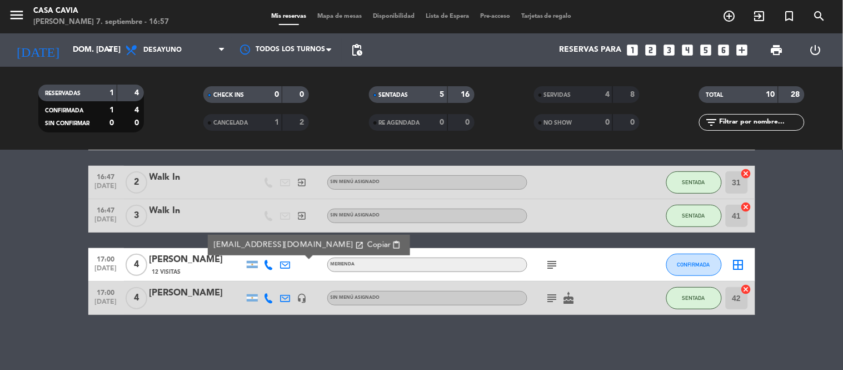
click at [267, 261] on icon at bounding box center [269, 265] width 10 height 10
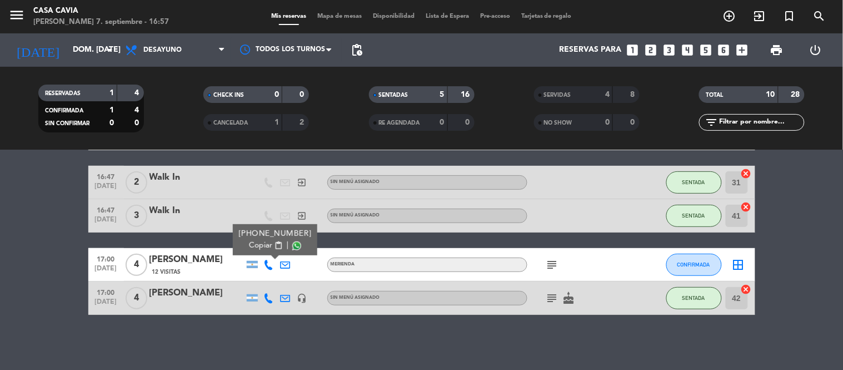
click at [274, 248] on span "content_paste" at bounding box center [278, 245] width 8 height 8
click at [763, 12] on icon "exit_to_app" at bounding box center [759, 15] width 13 height 13
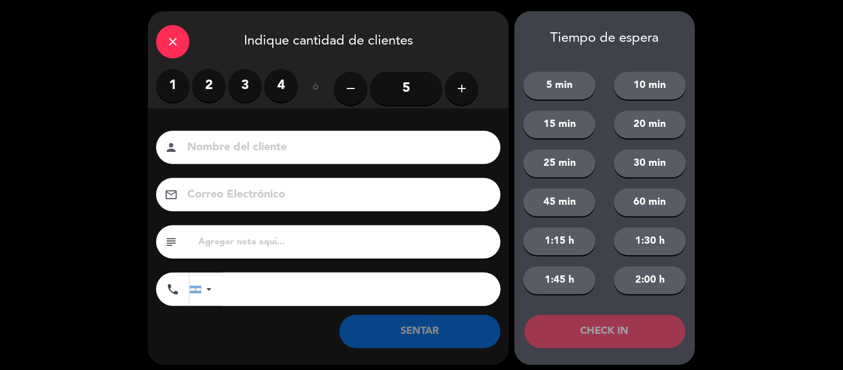
click at [198, 87] on label "2" at bounding box center [208, 85] width 33 height 33
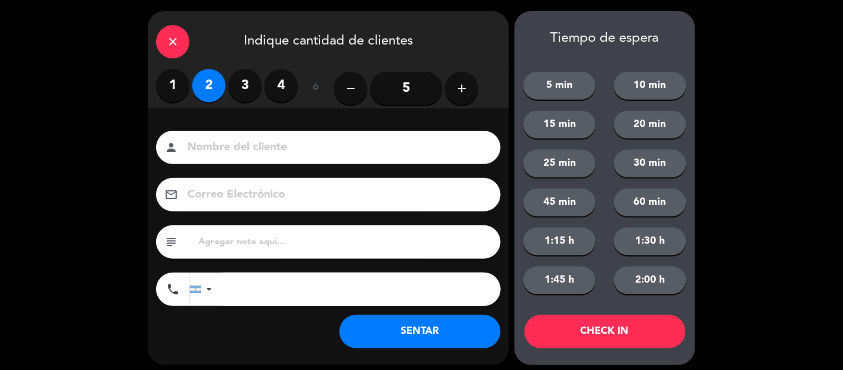
drag, startPoint x: 217, startPoint y: 116, endPoint x: 217, endPoint y: 124, distance: 8.9
click at [217, 117] on div "Nombre del cliente person Correo Electrónico email subject phone [GEOGRAPHIC_DA…" at bounding box center [328, 236] width 361 height 256
click at [217, 128] on div "Nombre del cliente person Correo Electrónico email subject phone [GEOGRAPHIC_DA…" at bounding box center [328, 236] width 361 height 256
click at [217, 135] on div "person" at bounding box center [328, 147] width 345 height 33
click at [216, 149] on input at bounding box center [336, 147] width 300 height 19
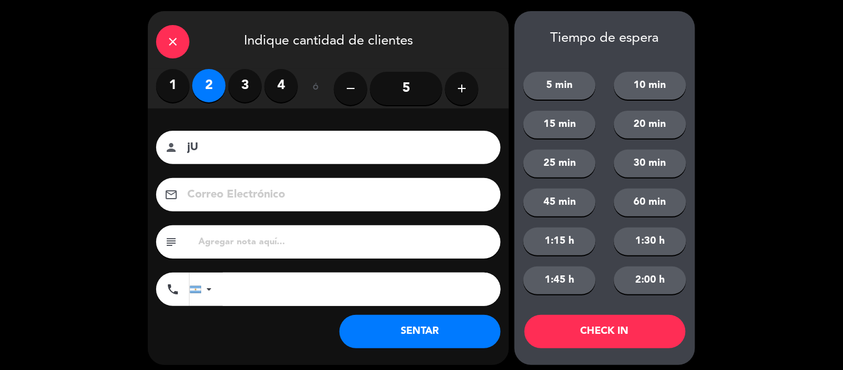
type input "j"
type input "[PERSON_NAME]"
click at [391, 321] on button "SENTAR" at bounding box center [420, 331] width 161 height 33
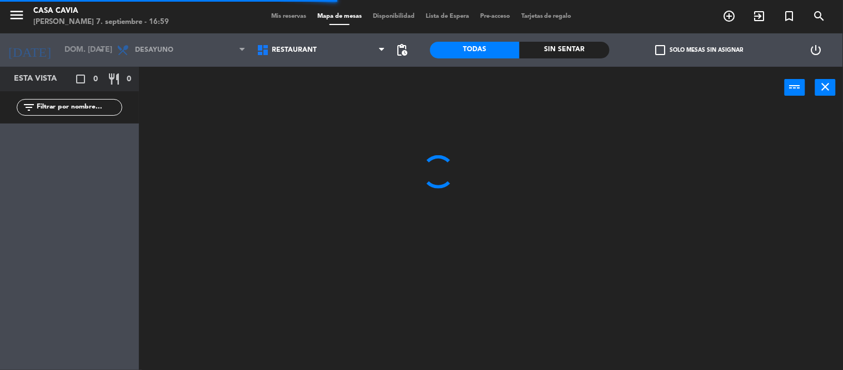
click at [816, 86] on button "close" at bounding box center [825, 87] width 21 height 17
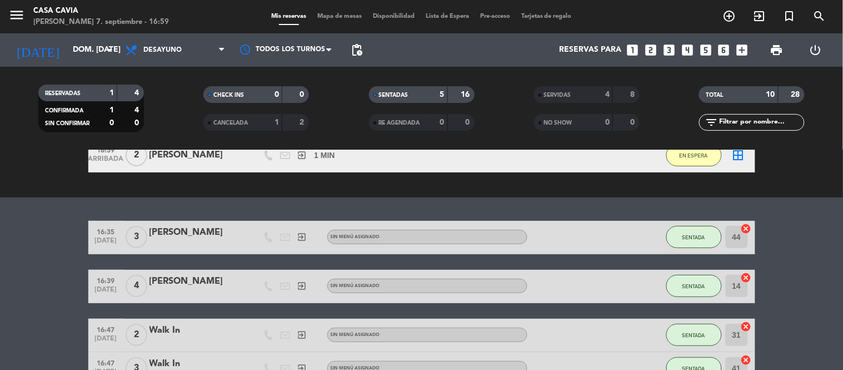
scroll to position [267, 0]
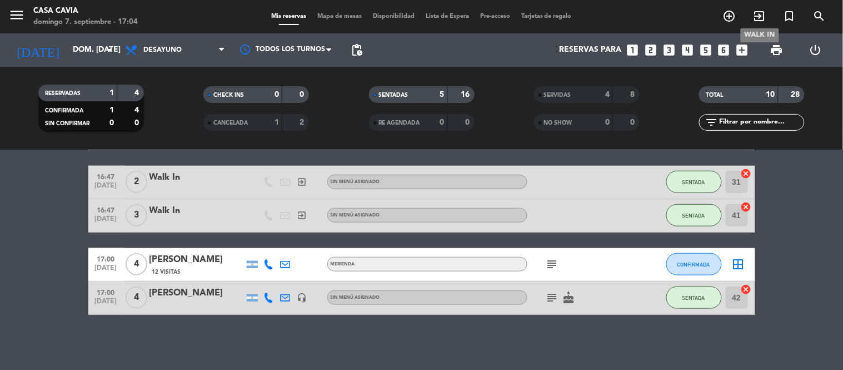
click at [766, 19] on icon "exit_to_app" at bounding box center [759, 15] width 13 height 13
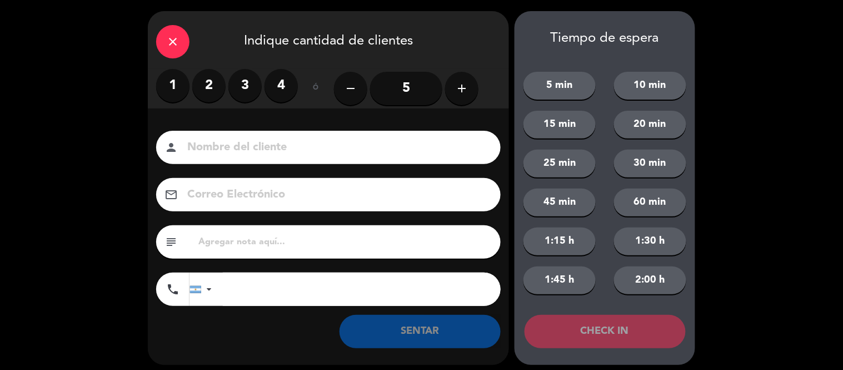
click at [212, 89] on label "2" at bounding box center [208, 85] width 33 height 33
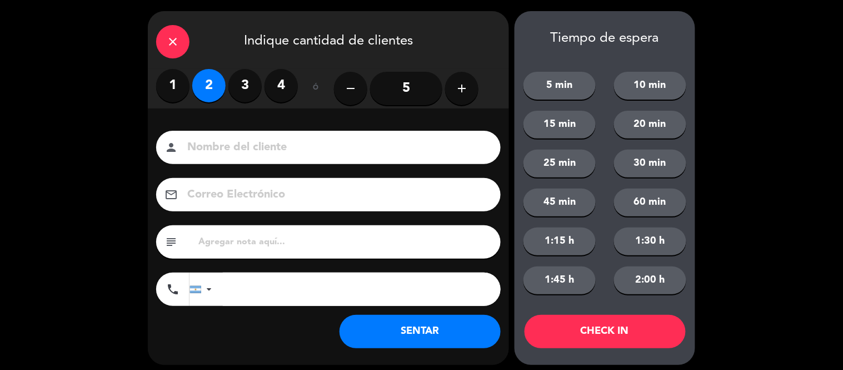
click at [417, 325] on button "SENTAR" at bounding box center [420, 331] width 161 height 33
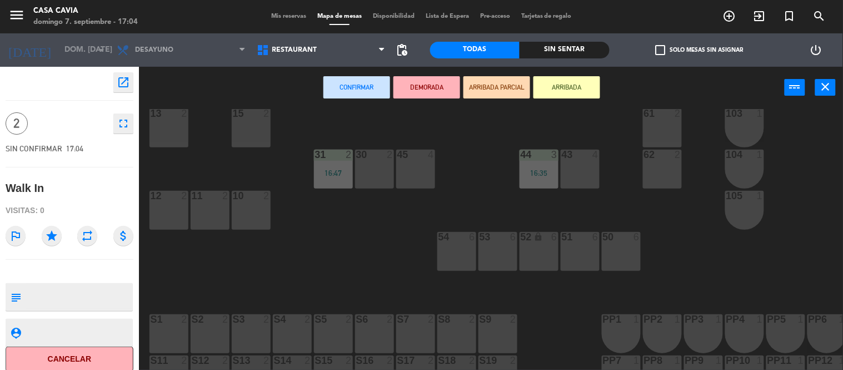
scroll to position [123, 0]
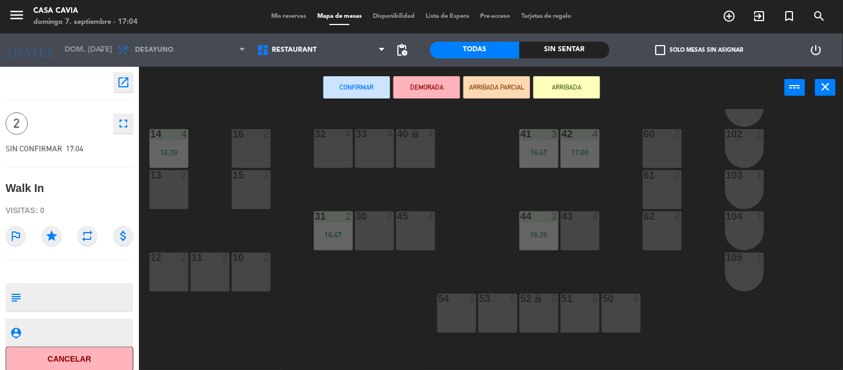
click at [353, 221] on div "22 7 20 7 72 3 70 2 71 3 100 1 101 1 42 4 17:00 14 4 16:39 16 2 33 4 32 4 60 2 …" at bounding box center [495, 239] width 696 height 261
click at [365, 216] on div at bounding box center [374, 216] width 18 height 10
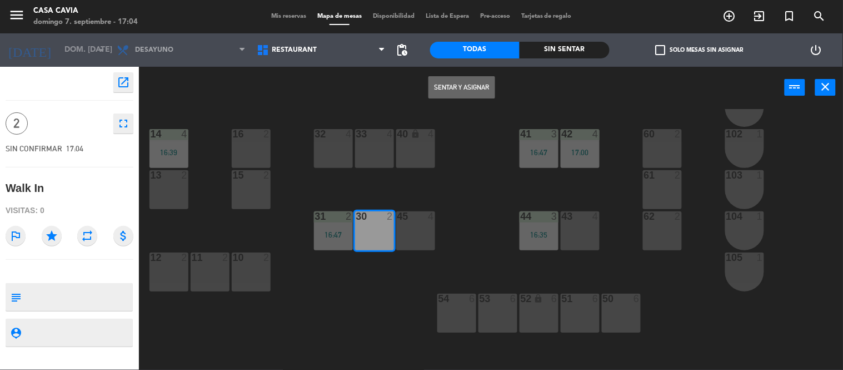
click at [440, 78] on button "Sentar y Asignar" at bounding box center [461, 87] width 67 height 22
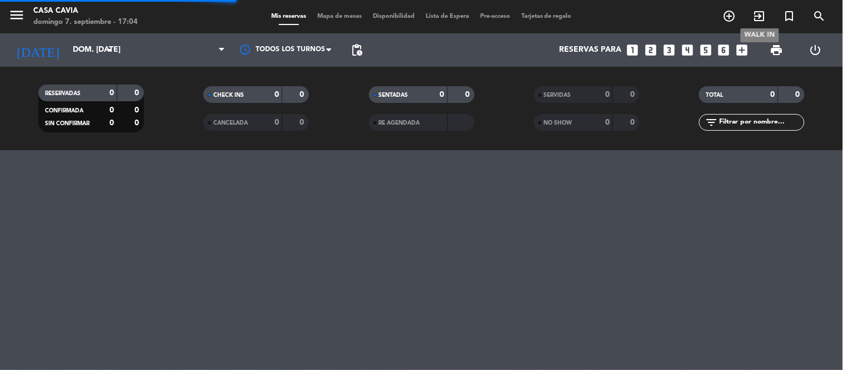
click at [765, 12] on icon "exit_to_app" at bounding box center [759, 15] width 13 height 13
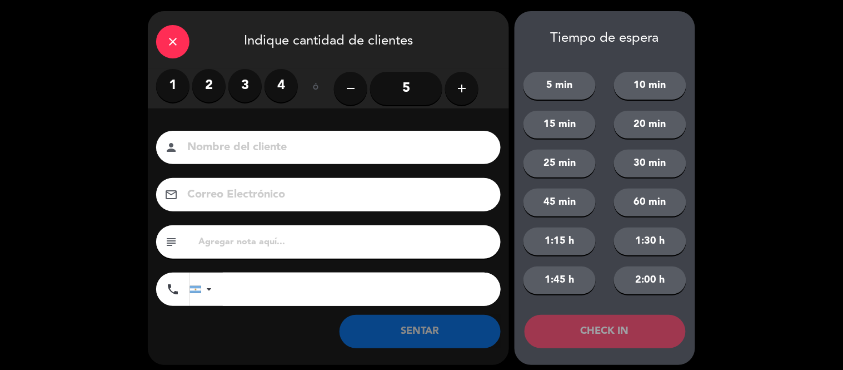
click at [212, 77] on label "2" at bounding box center [208, 85] width 33 height 33
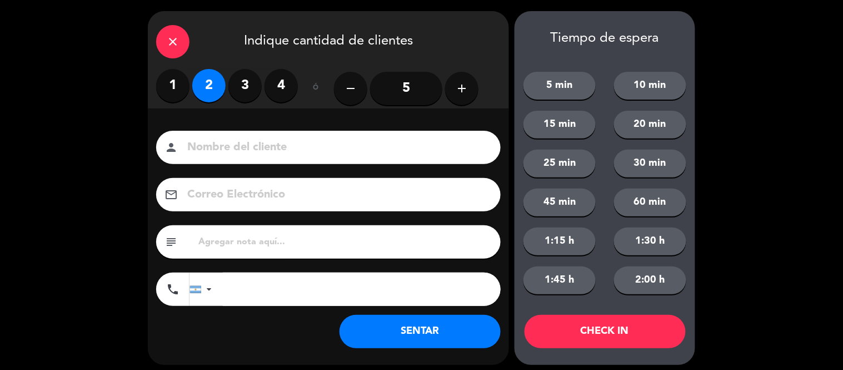
click at [445, 343] on button "SENTAR" at bounding box center [420, 331] width 161 height 33
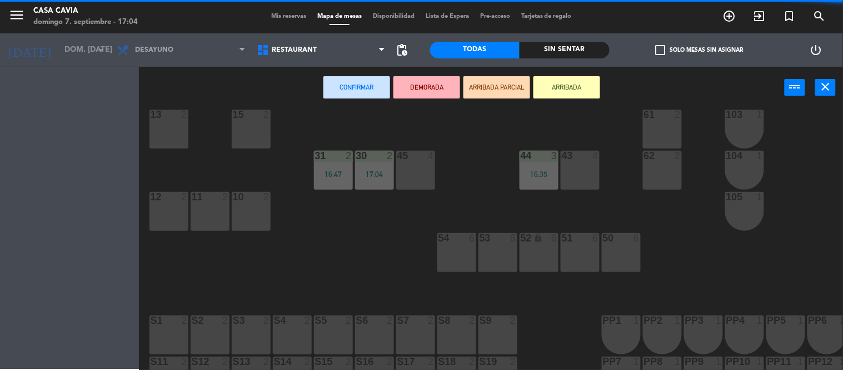
click at [621, 250] on div "50 6" at bounding box center [621, 252] width 39 height 39
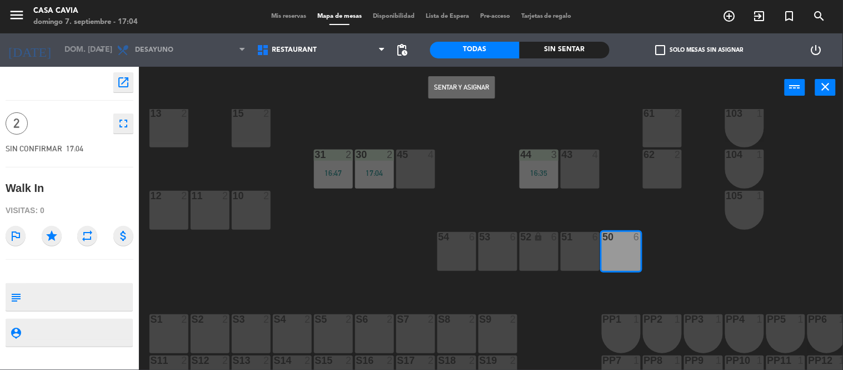
click at [482, 86] on button "Sentar y Asignar" at bounding box center [461, 87] width 67 height 22
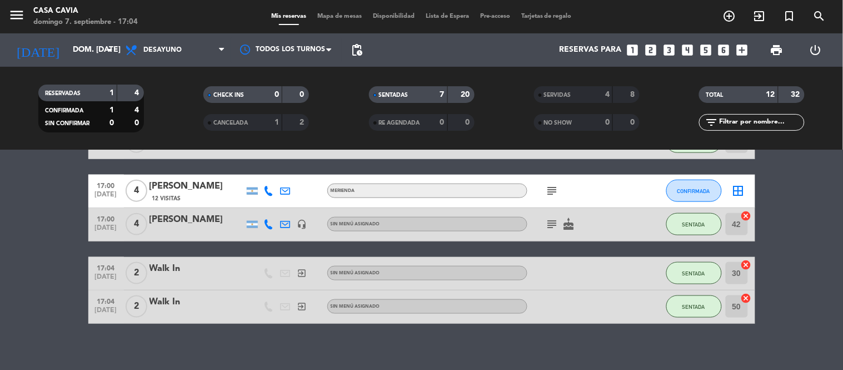
scroll to position [348, 0]
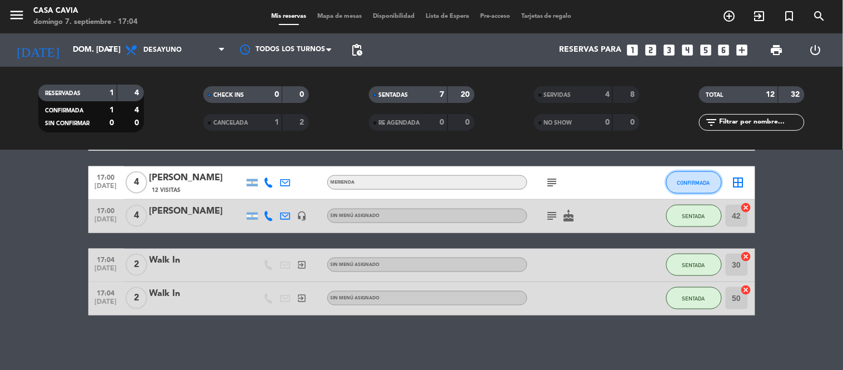
click at [700, 186] on button "CONFIRMADA" at bounding box center [694, 182] width 56 height 22
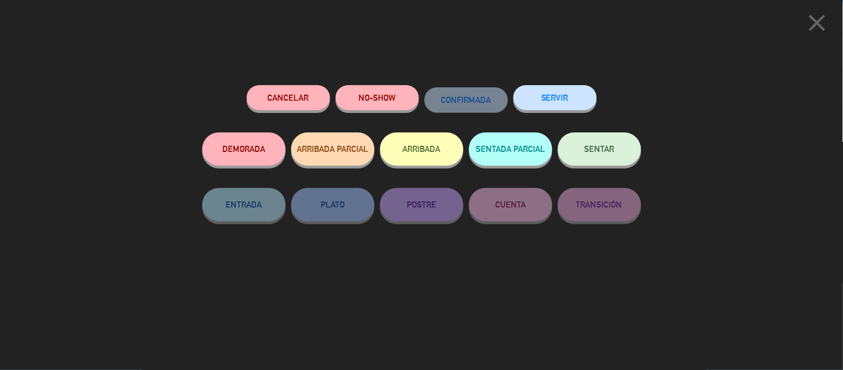
click at [607, 142] on button "SENTAR" at bounding box center [599, 148] width 83 height 33
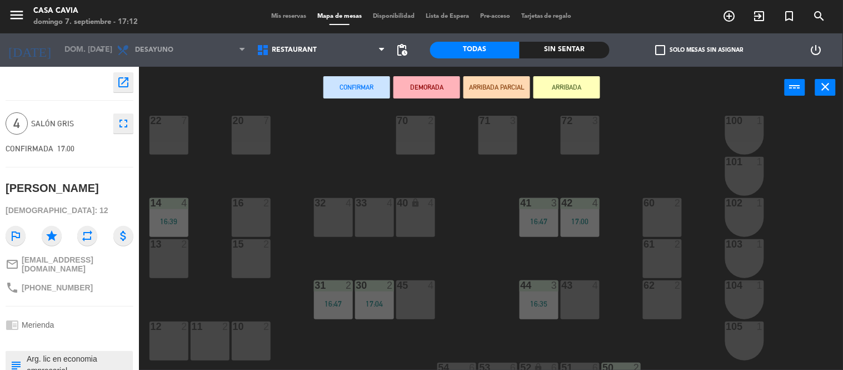
scroll to position [62, 0]
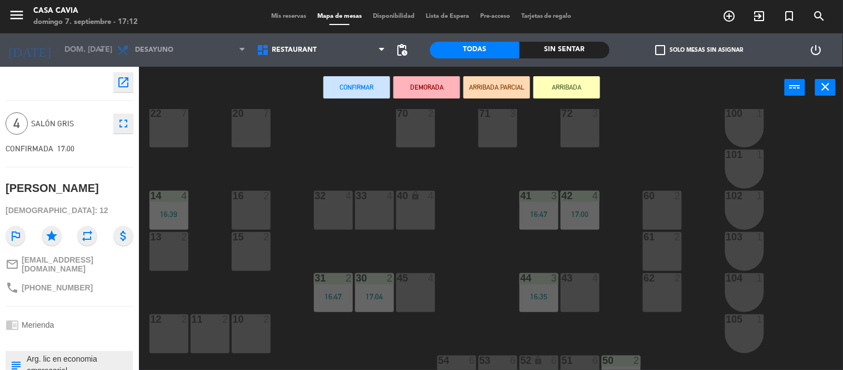
click at [403, 290] on div "45 4" at bounding box center [415, 292] width 39 height 39
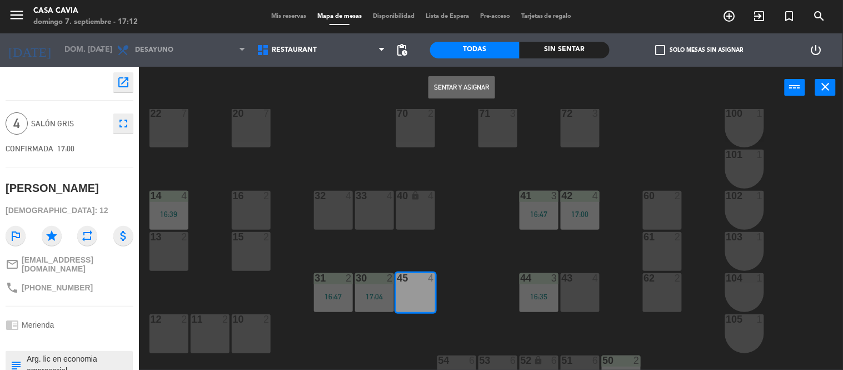
click at [470, 82] on button "Sentar y Asignar" at bounding box center [461, 87] width 67 height 22
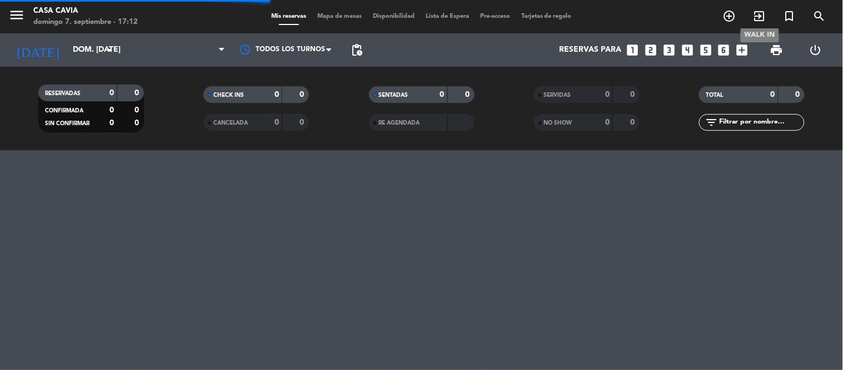
click at [761, 17] on icon "exit_to_app" at bounding box center [759, 15] width 13 height 13
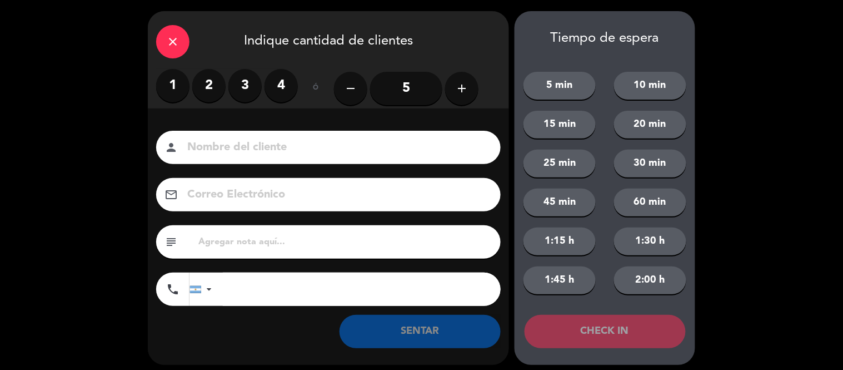
drag, startPoint x: 210, startPoint y: 77, endPoint x: 226, endPoint y: 137, distance: 62.7
click at [210, 77] on label "2" at bounding box center [208, 85] width 33 height 33
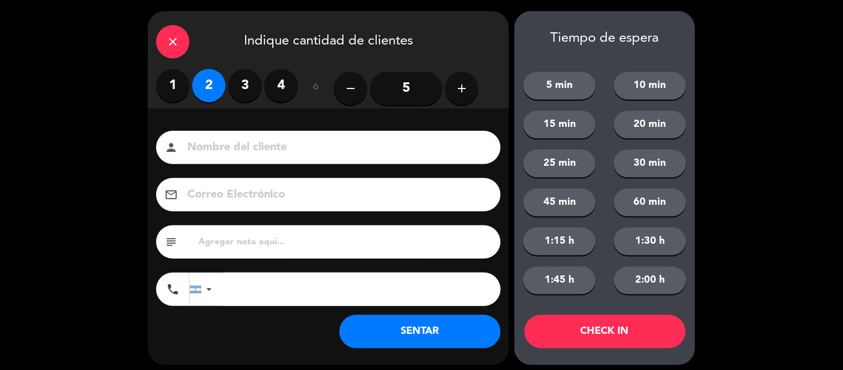
click at [420, 336] on button "SENTAR" at bounding box center [420, 331] width 161 height 33
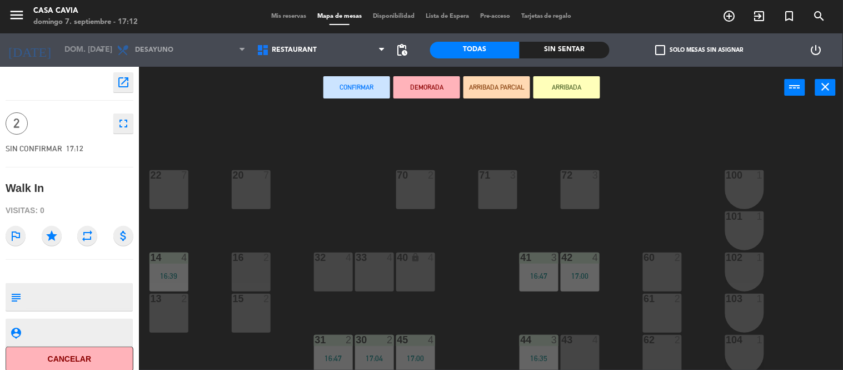
click at [399, 276] on div "40 lock 4" at bounding box center [415, 271] width 39 height 39
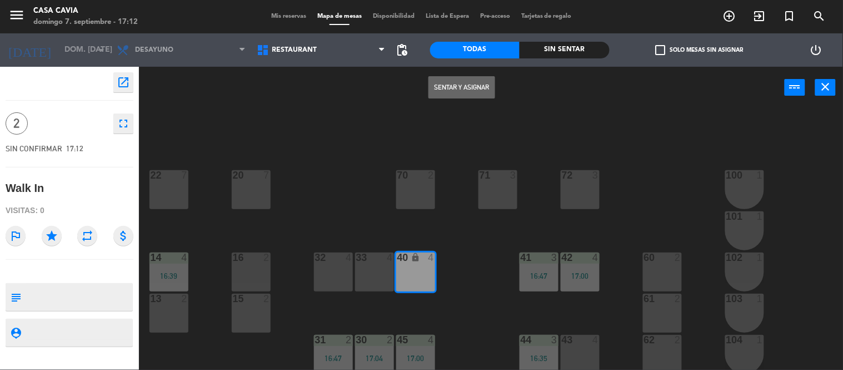
click at [452, 69] on div "Sentar y Asignar power_input close" at bounding box center [462, 88] width 646 height 42
click at [447, 84] on button "Sentar y Asignar" at bounding box center [461, 87] width 67 height 22
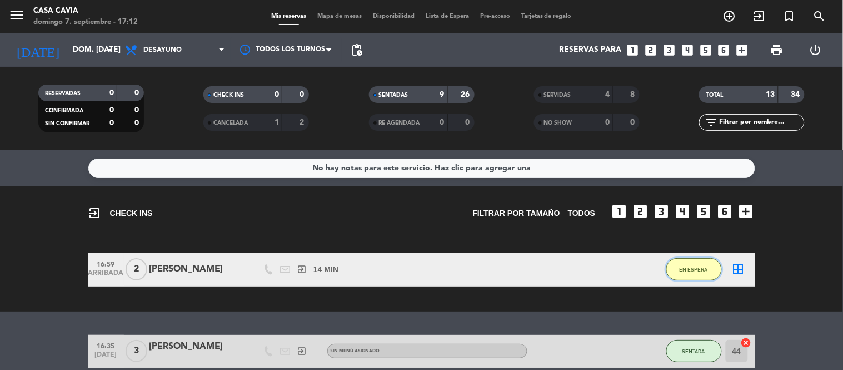
click at [714, 266] on button "EN ESPERA" at bounding box center [694, 269] width 56 height 22
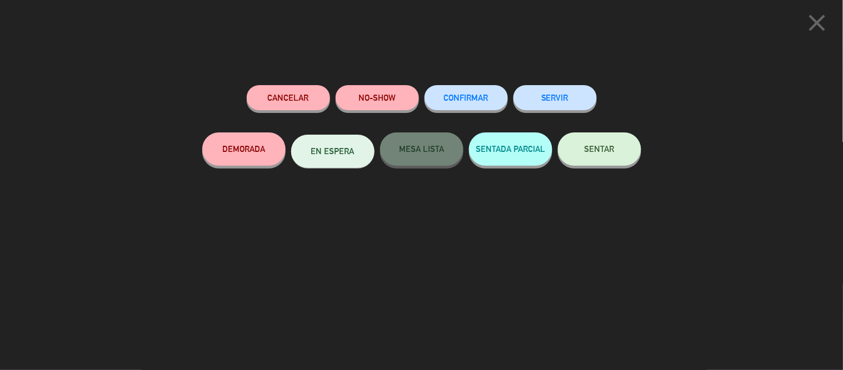
click at [582, 107] on button "SERVIR" at bounding box center [554, 97] width 83 height 25
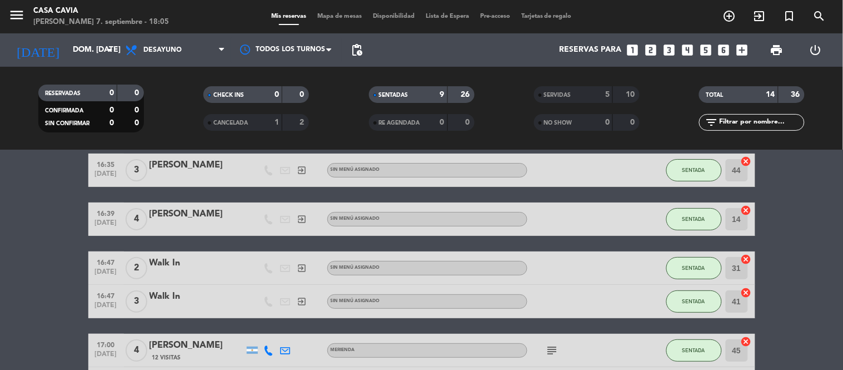
scroll to position [62, 0]
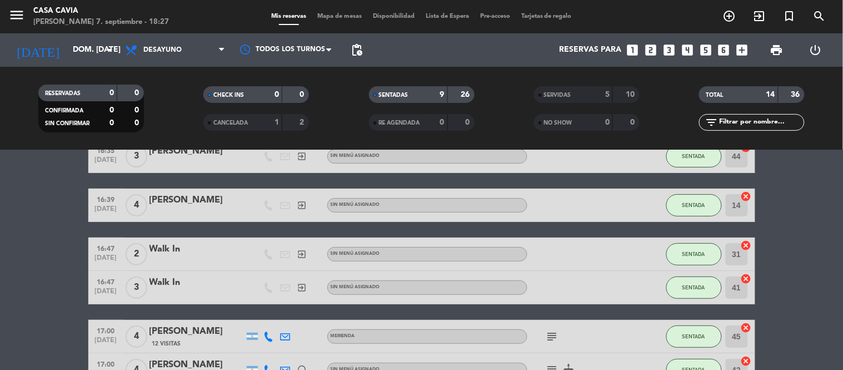
click at [305, 180] on div "16:35 [DATE] 3 [PERSON_NAME] exit_to_app Sin menú asignado SENTADA 44 cancel 16…" at bounding box center [421, 328] width 667 height 378
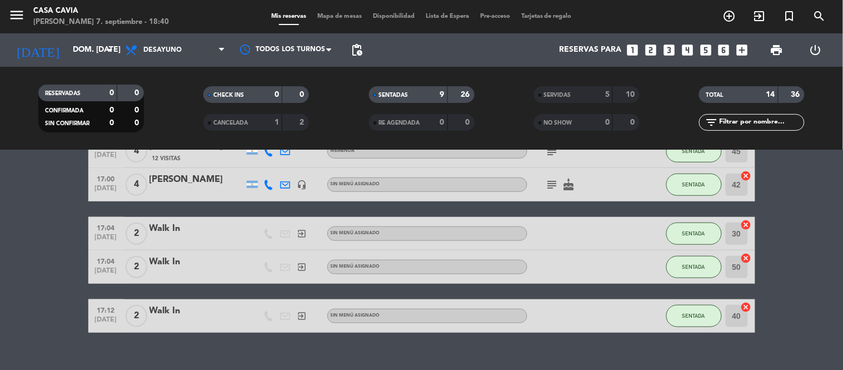
scroll to position [265, 0]
